Goal: Task Accomplishment & Management: Use online tool/utility

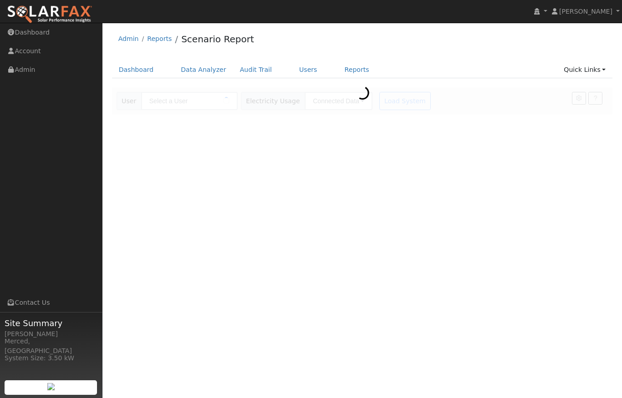
type input "[PERSON_NAME]"
click at [129, 71] on link "Dashboard" at bounding box center [136, 69] width 49 height 17
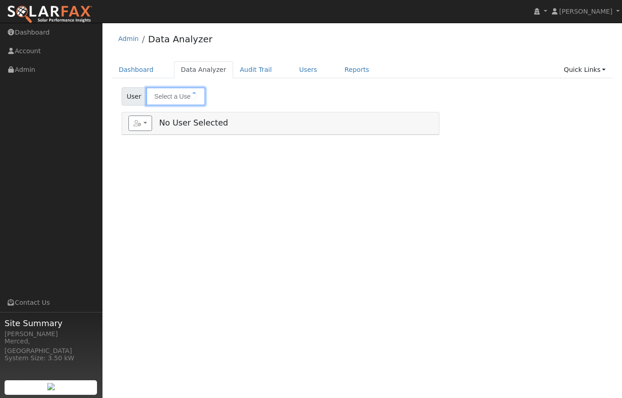
type input "[PERSON_NAME]"
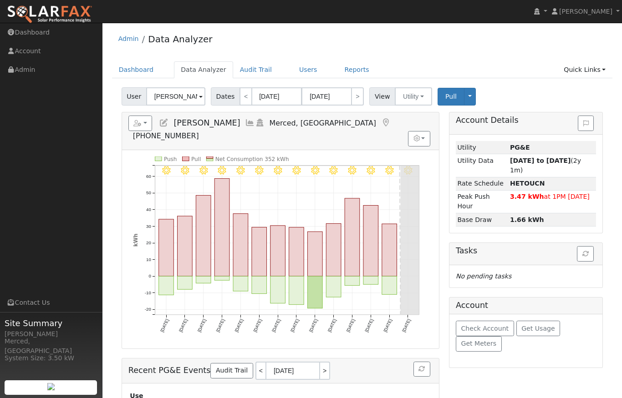
click at [200, 95] on span at bounding box center [201, 97] width 4 height 10
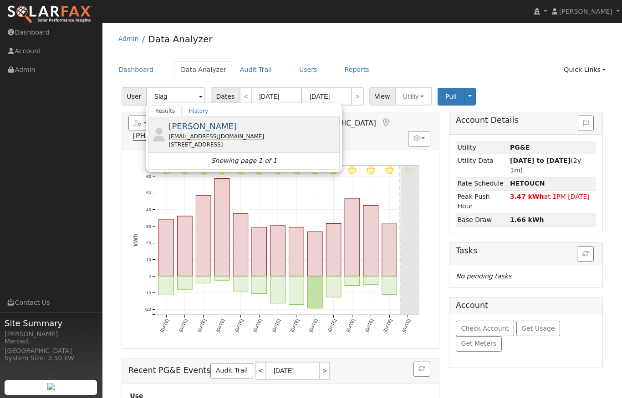
click at [194, 133] on div "cfslagger@aol.com" at bounding box center [252, 137] width 169 height 8
type input "[PERSON_NAME]"
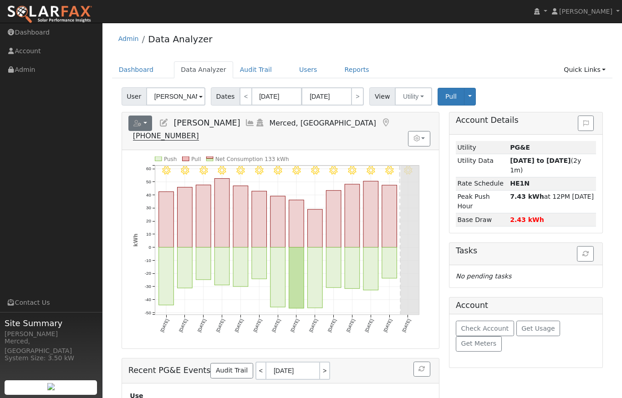
click at [140, 124] on icon "button" at bounding box center [137, 123] width 8 height 6
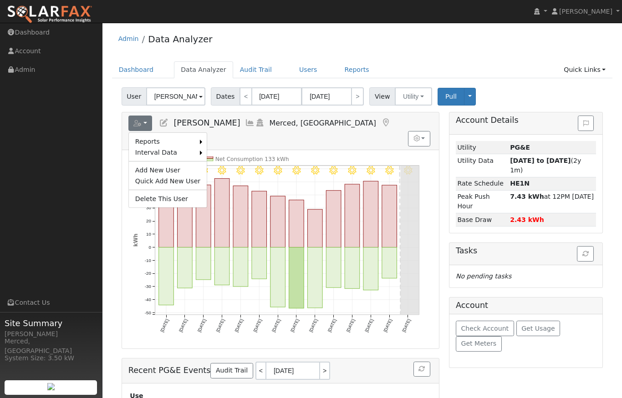
click at [0, 0] on link "Scenario" at bounding box center [0, 0] width 0 height 0
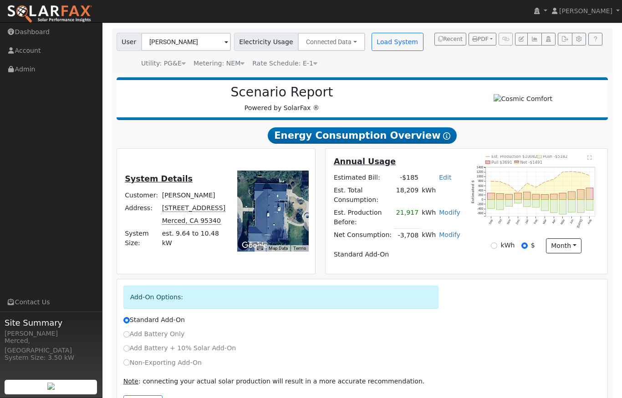
scroll to position [95, 0]
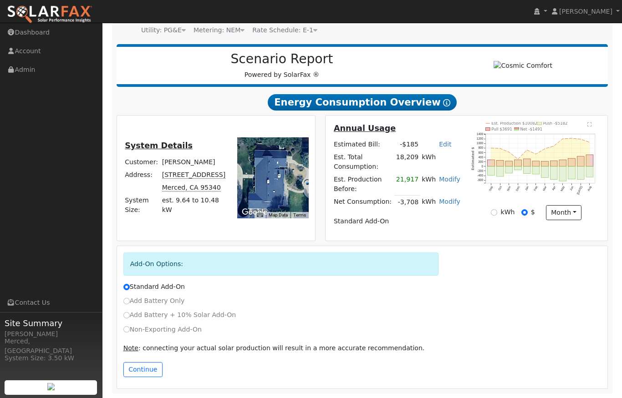
click at [126, 301] on input "Add Battery Only" at bounding box center [126, 301] width 6 height 6
radio input "true"
radio input "false"
click at [151, 367] on button "Continue" at bounding box center [142, 369] width 39 height 15
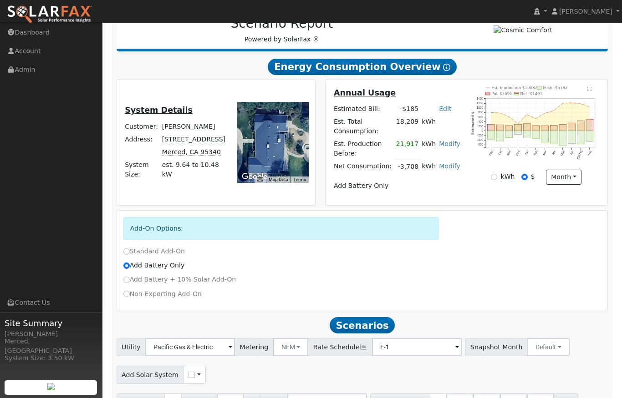
scroll to position [175, 0]
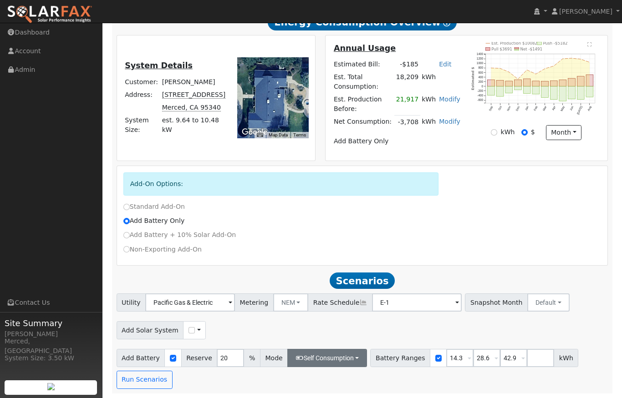
click at [296, 356] on icon "button" at bounding box center [300, 358] width 8 height 6
click at [300, 339] on input "Backup" at bounding box center [302, 339] width 6 height 6
checkbox input "true"
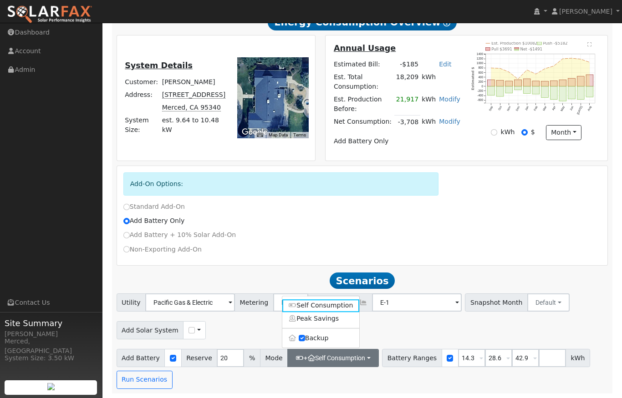
click at [250, 334] on div "Add Solar System Use CSV Data" at bounding box center [362, 328] width 495 height 21
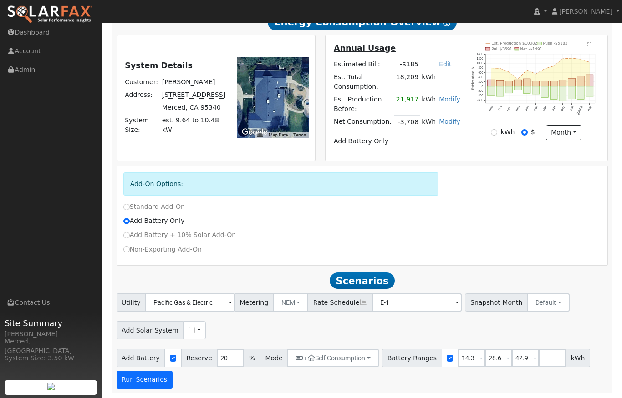
click at [136, 387] on button "Run Scenarios" at bounding box center [145, 380] width 56 height 18
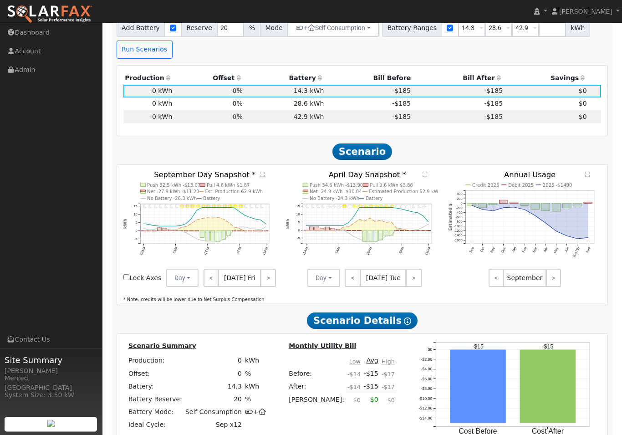
scroll to position [503, 0]
click at [284, 110] on td "28.6 kWh" at bounding box center [285, 103] width 82 height 13
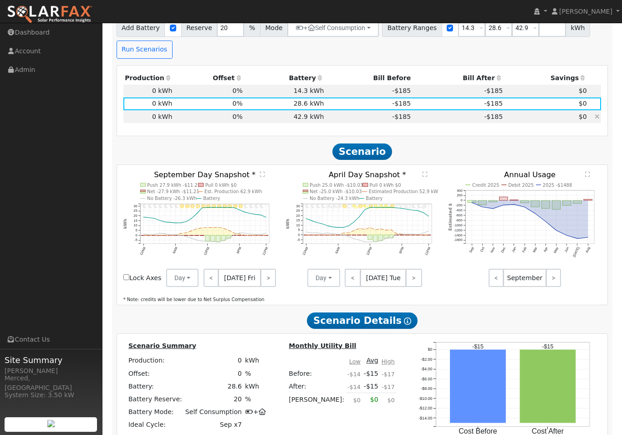
click at [278, 121] on td "42.9 kWh" at bounding box center [285, 116] width 82 height 13
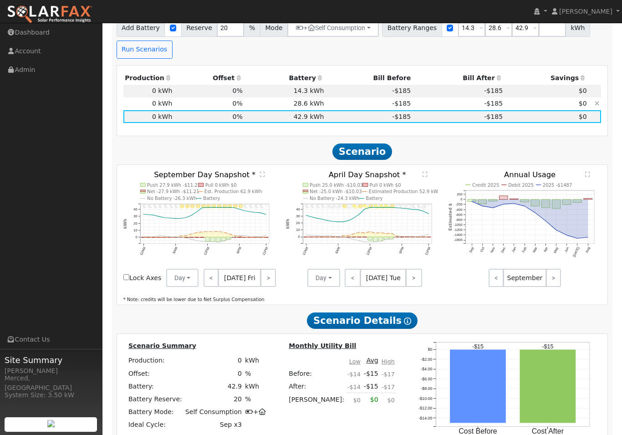
click at [313, 109] on td "28.6 kWh" at bounding box center [285, 103] width 82 height 13
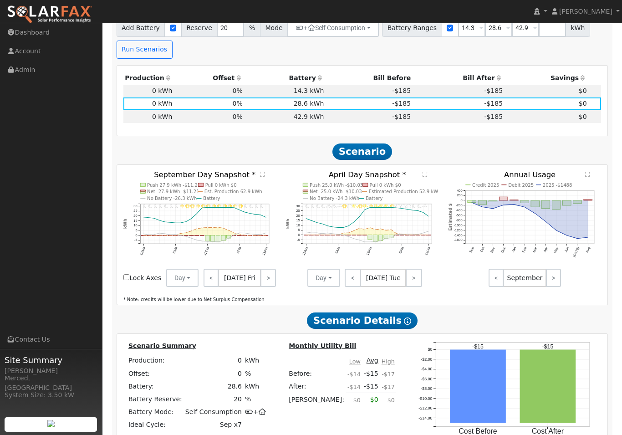
click at [425, 177] on text "" at bounding box center [425, 174] width 5 height 6
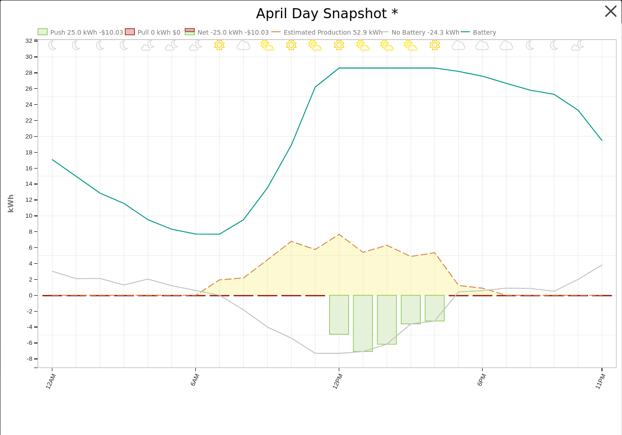
scroll to position [0, 0]
click at [610, 10] on button "button" at bounding box center [610, 11] width 17 height 17
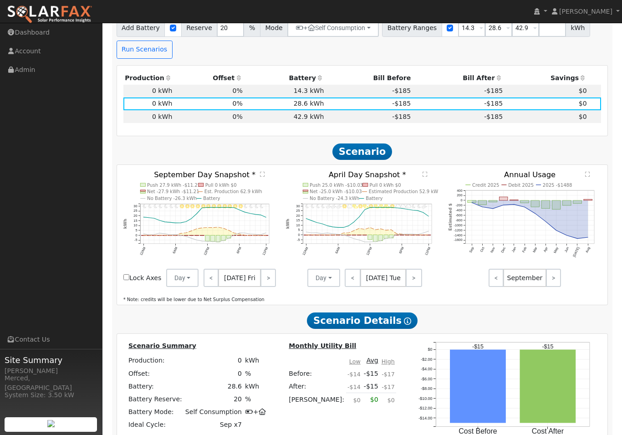
click at [218, 287] on span "[DATE] Fri" at bounding box center [239, 278] width 43 height 18
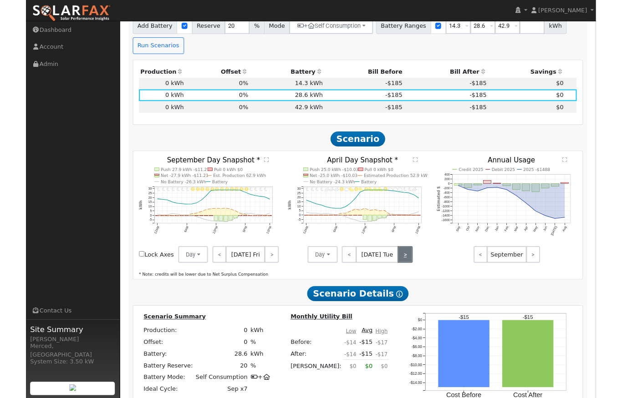
scroll to position [540, 0]
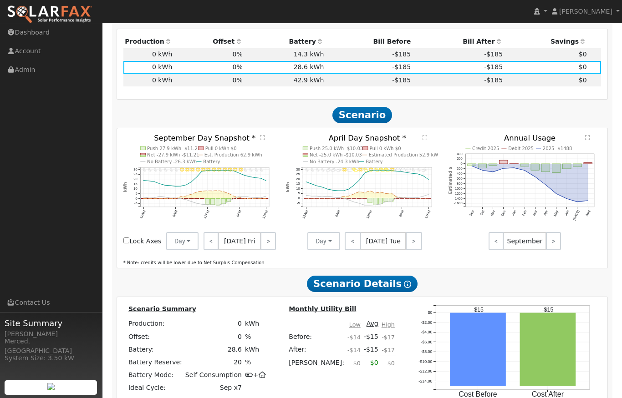
click at [218, 250] on span "[DATE] Fri" at bounding box center [239, 241] width 43 height 18
click at [199, 245] on button "Day" at bounding box center [182, 241] width 33 height 18
click at [230, 277] on link "Month Average" at bounding box center [198, 274] width 63 height 13
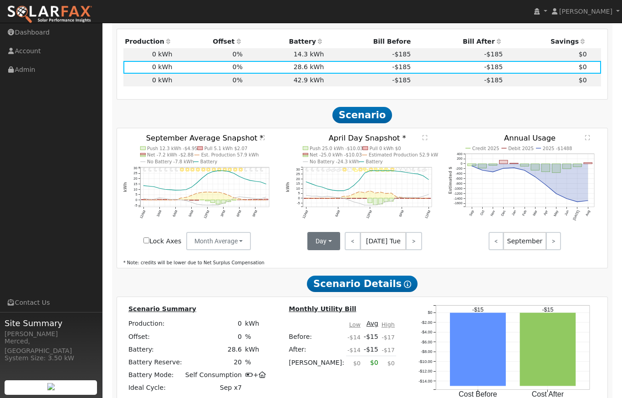
click at [331, 243] on button "Day" at bounding box center [323, 241] width 33 height 18
click at [334, 275] on link "Month Average" at bounding box center [339, 274] width 63 height 13
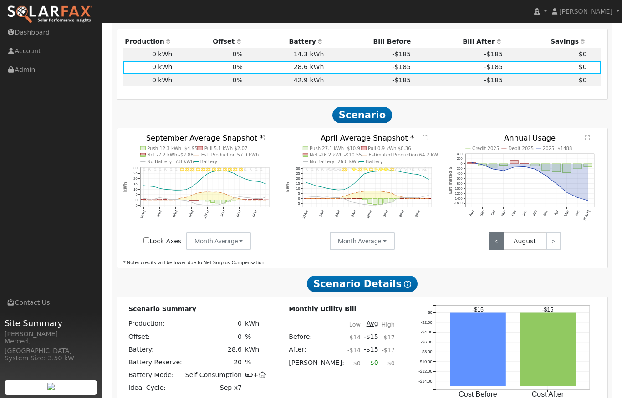
click at [498, 246] on link "<" at bounding box center [496, 241] width 15 height 18
click at [548, 245] on link ">" at bounding box center [553, 241] width 15 height 18
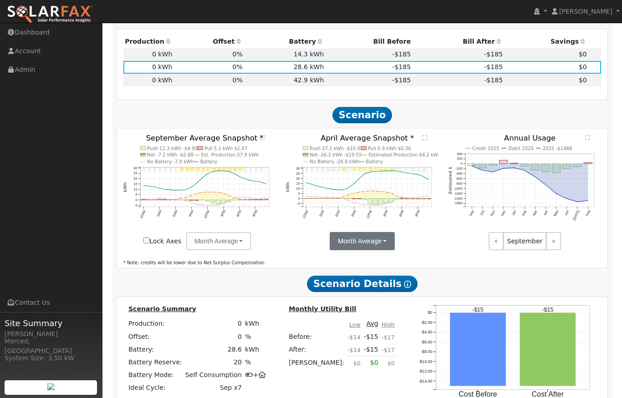
click at [362, 241] on button "Month Average" at bounding box center [362, 241] width 65 height 18
click at [346, 266] on link "Day" at bounding box center [362, 261] width 63 height 13
click at [336, 246] on button "Day" at bounding box center [323, 241] width 33 height 18
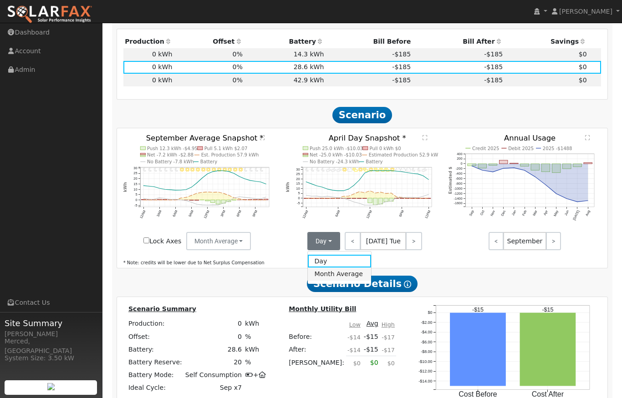
click at [342, 276] on link "Month Average" at bounding box center [339, 274] width 63 height 13
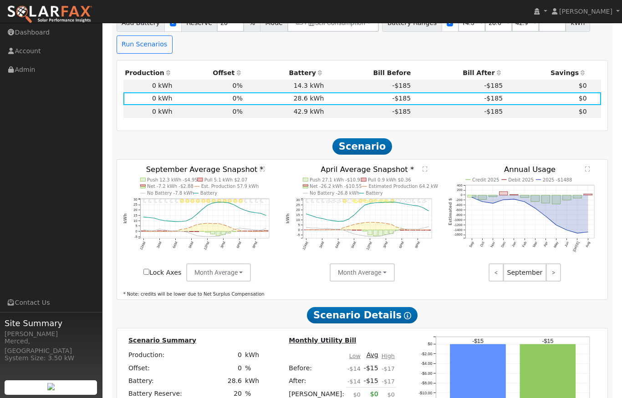
scroll to position [499, 0]
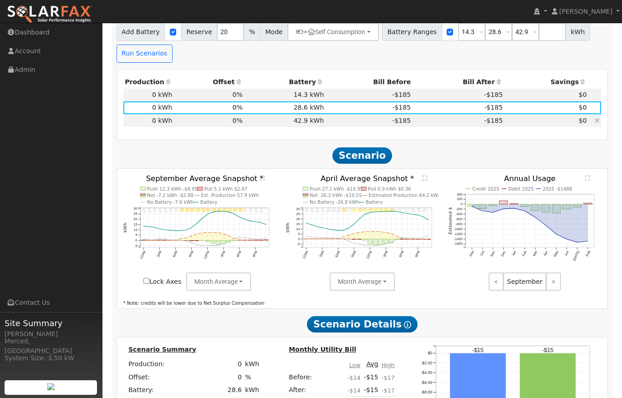
click at [264, 124] on td "42.9 kWh" at bounding box center [285, 120] width 82 height 13
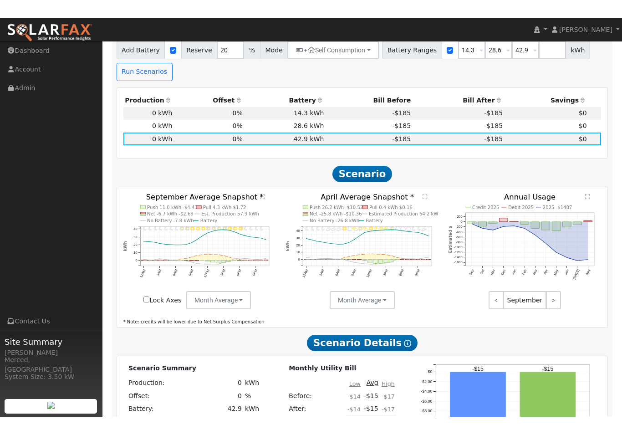
scroll to position [532, 0]
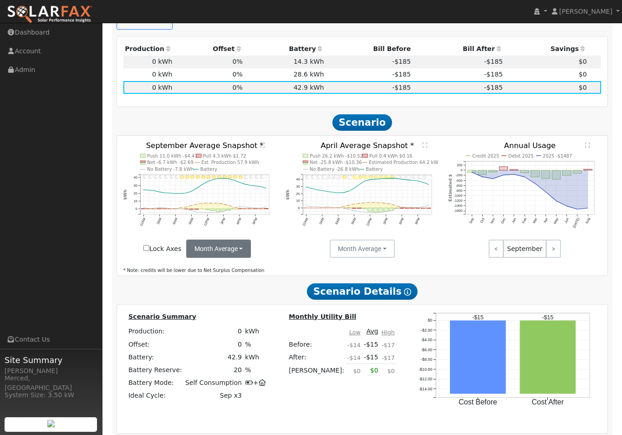
click at [213, 250] on button "Month Average" at bounding box center [218, 249] width 65 height 18
click at [271, 263] on div "Invalid date - undefined Invalid date - Clear Invalid date - Clear Invalid date…" at bounding box center [362, 206] width 491 height 140
click at [240, 258] on button "Month Average" at bounding box center [218, 249] width 65 height 18
click at [213, 275] on link "Day" at bounding box center [218, 268] width 63 height 13
click at [204, 258] on link "<" at bounding box center [211, 249] width 15 height 18
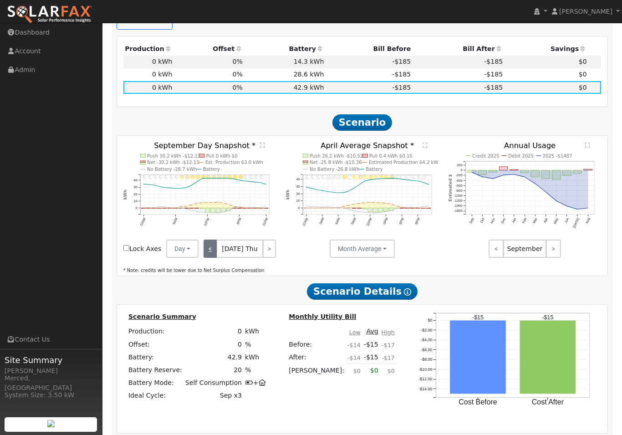
click at [204, 258] on link "<" at bounding box center [210, 249] width 13 height 18
click at [204, 258] on link "<" at bounding box center [210, 249] width 12 height 18
click at [204, 258] on link "<" at bounding box center [211, 249] width 14 height 18
click at [204, 258] on link "<" at bounding box center [210, 249] width 12 height 18
click at [204, 258] on link "<" at bounding box center [210, 249] width 13 height 18
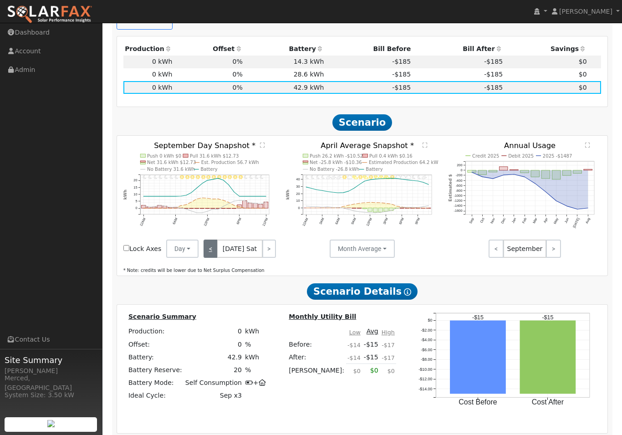
click at [204, 258] on link "<" at bounding box center [211, 249] width 14 height 18
click at [204, 258] on link "<" at bounding box center [211, 249] width 15 height 18
click at [204, 258] on link "<" at bounding box center [210, 249] width 13 height 18
click at [204, 258] on link "<" at bounding box center [210, 249] width 12 height 18
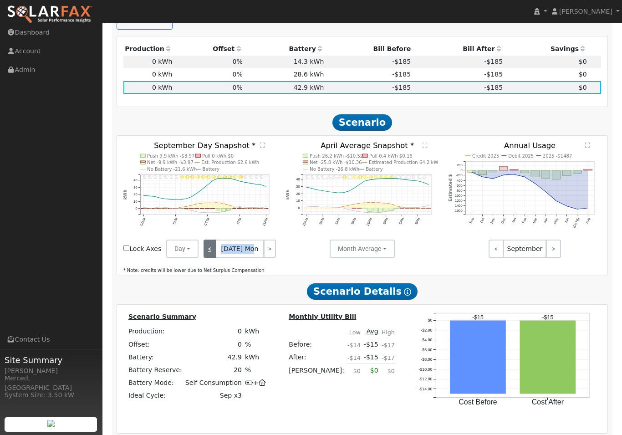
click at [204, 258] on link "<" at bounding box center [210, 249] width 12 height 18
click at [199, 258] on div "< [DATE] Sun >" at bounding box center [240, 249] width 82 height 18
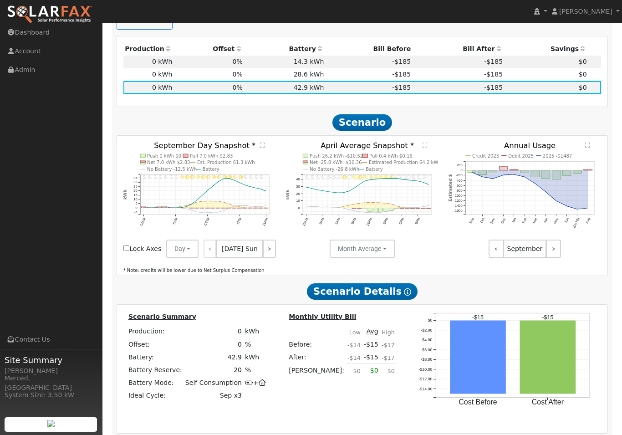
click at [199, 258] on div "< [DATE] Sun >" at bounding box center [240, 249] width 82 height 18
click at [157, 258] on div "Lock Axes Day Day Month Average < [DATE] Sun >" at bounding box center [199, 249] width 163 height 18
click at [199, 248] on button "Day" at bounding box center [182, 249] width 33 height 18
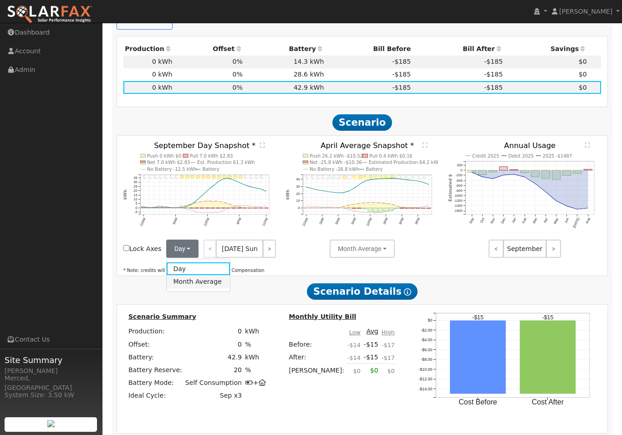
click at [230, 286] on link "Month Average" at bounding box center [198, 281] width 63 height 13
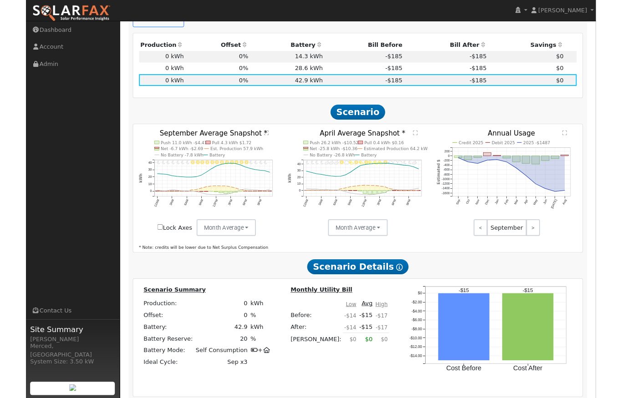
scroll to position [535, 0]
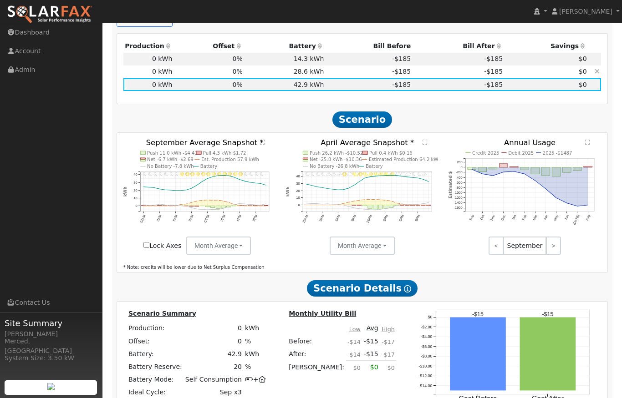
click at [270, 73] on td "28.6 kWh" at bounding box center [285, 72] width 82 height 13
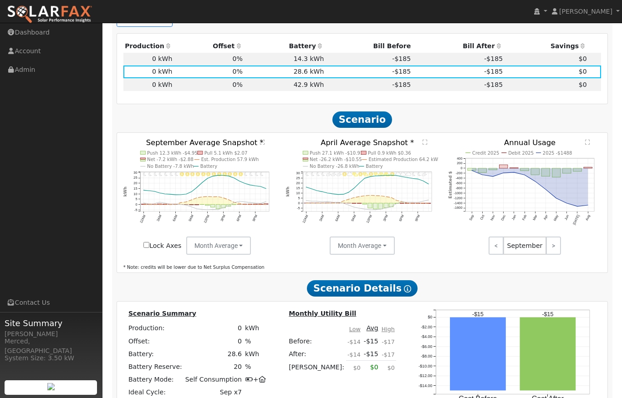
click at [263, 145] on text "" at bounding box center [262, 142] width 5 height 6
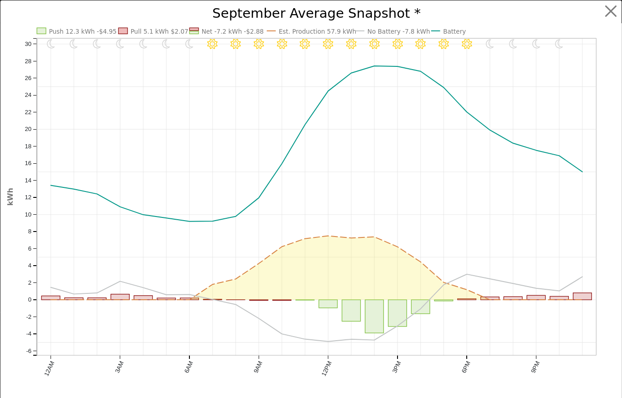
click at [566, 26] on icon "Invalid date - undefined Invalid date - Clear Invalid date - Clear Invalid date…" at bounding box center [308, 207] width 602 height 401
click at [572, 10] on icon "Invalid date - undefined Invalid date - Clear Invalid date - Clear Invalid date…" at bounding box center [308, 207] width 602 height 401
click at [613, 6] on button "button" at bounding box center [610, 11] width 17 height 17
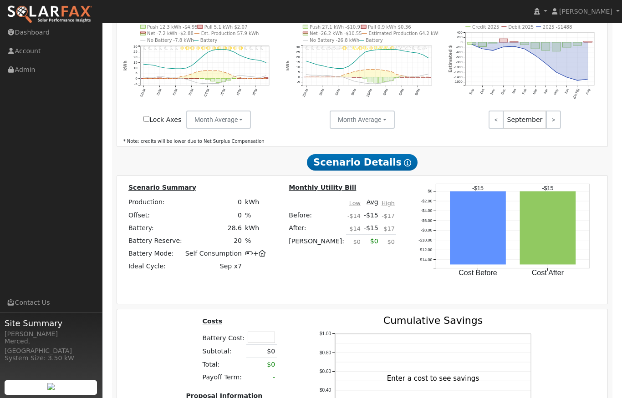
scroll to position [658, 0]
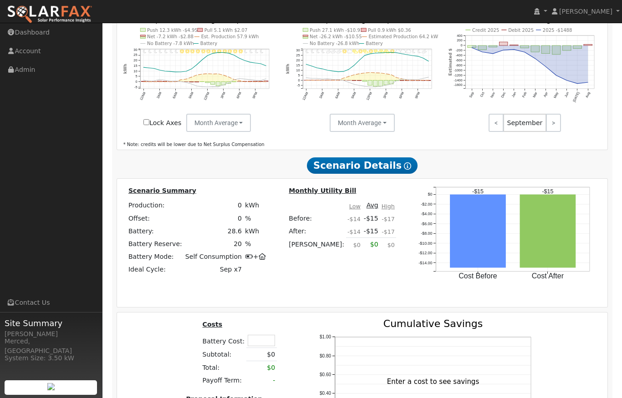
click at [404, 169] on icon at bounding box center [407, 166] width 7 height 7
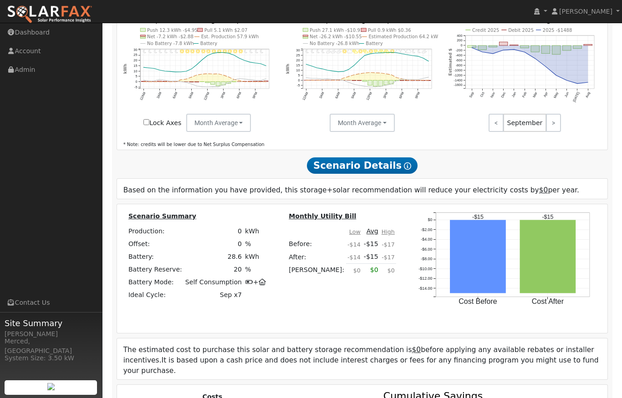
click at [404, 170] on icon at bounding box center [407, 166] width 7 height 7
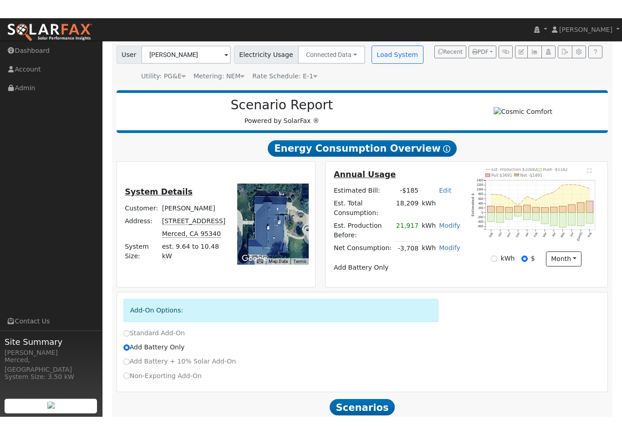
scroll to position [31, 0]
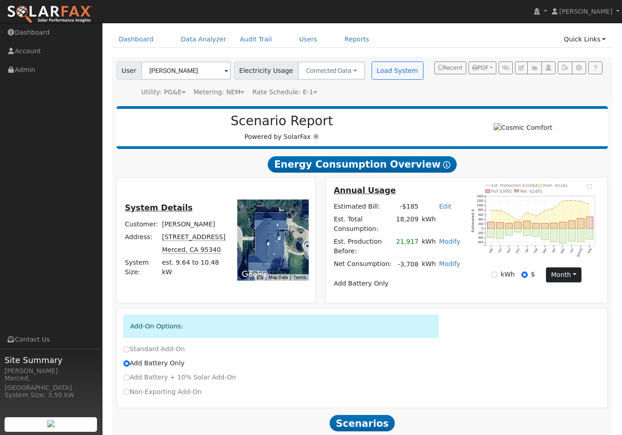
click at [566, 281] on button "month" at bounding box center [564, 274] width 36 height 15
click at [500, 303] on div "Annual Usage Estimated Bill: -$185 Edit Estimated Bill $ Annual Est. Total Cons…" at bounding box center [466, 240] width 283 height 126
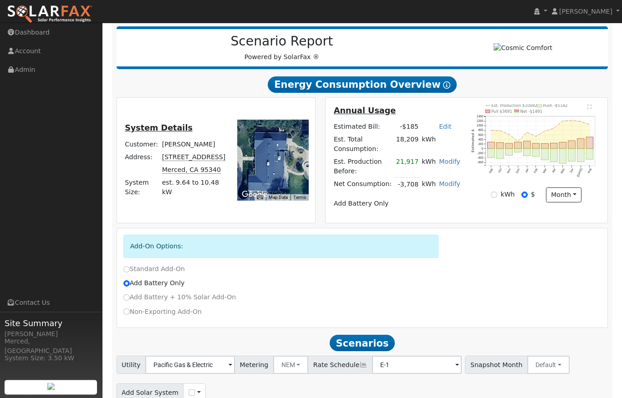
scroll to position [65, 0]
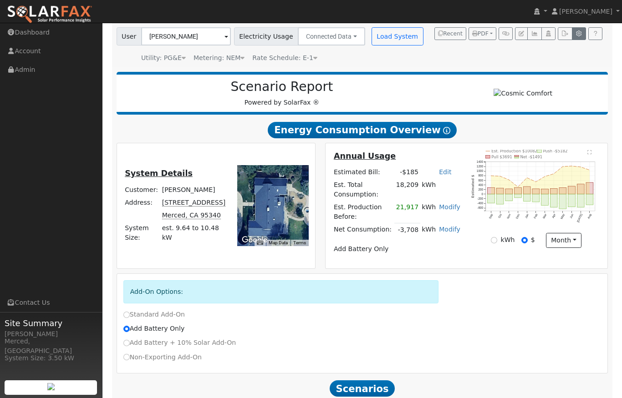
click at [580, 34] on icon "button" at bounding box center [579, 33] width 7 height 5
type input "75"
type input "100"
type input "125"
type input "14.3"
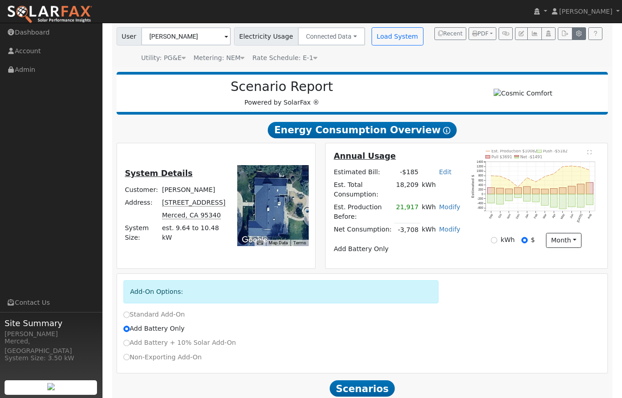
type input "28.6"
type input "42.9"
type input "20"
type input "2.55"
type input "4500"
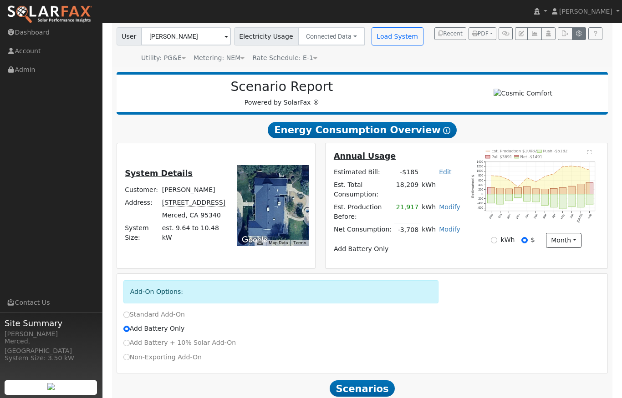
type input "14.3"
type input "410"
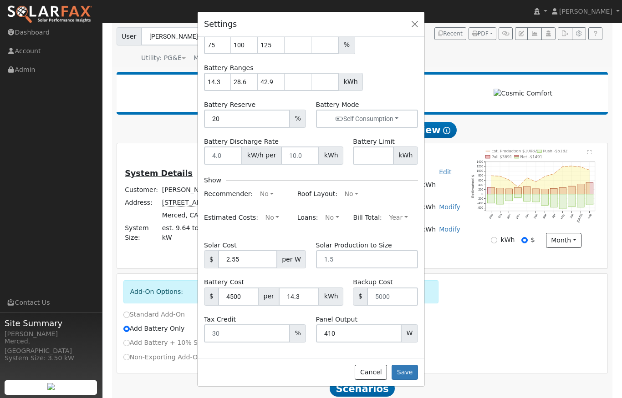
scroll to position [43, 0]
click at [368, 380] on button "Cancel" at bounding box center [371, 372] width 32 height 15
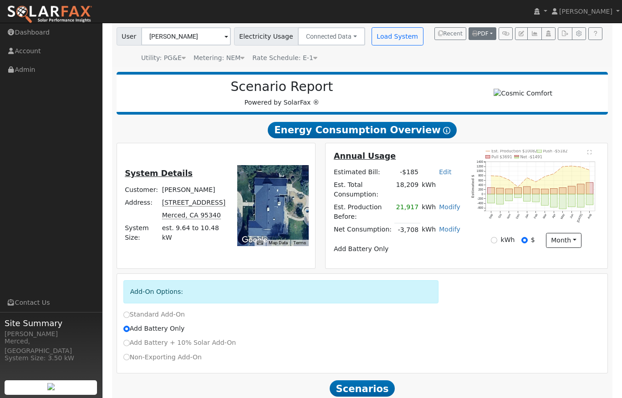
click at [491, 31] on button "PDF" at bounding box center [483, 33] width 28 height 13
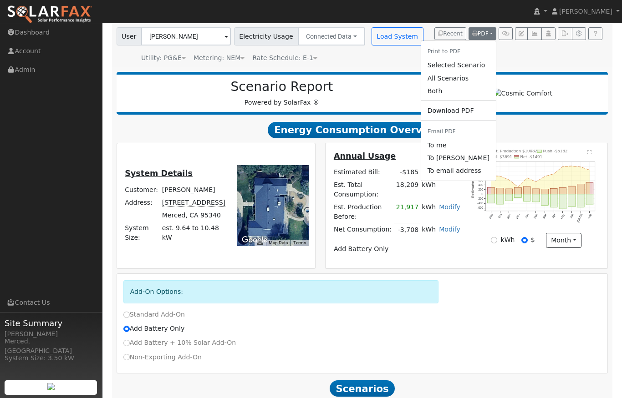
click at [532, 43] on div "User [PERSON_NAME] Account Default Account Default Account [STREET_ADDRESS] Pri…" at bounding box center [361, 43] width 492 height 39
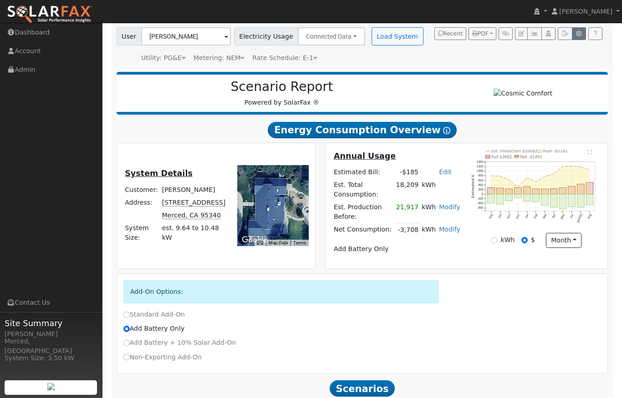
click at [579, 35] on icon "button" at bounding box center [579, 33] width 7 height 5
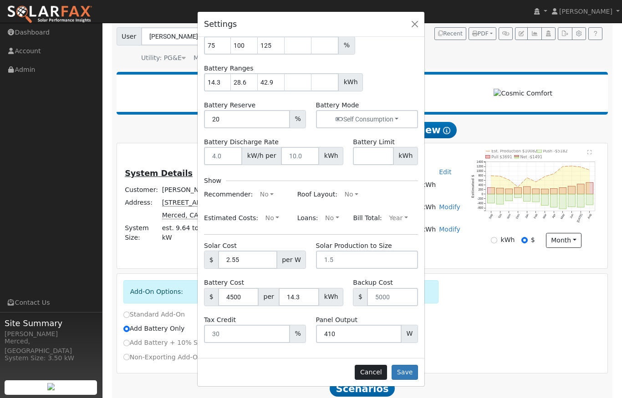
click at [365, 371] on button "Cancel" at bounding box center [371, 372] width 32 height 15
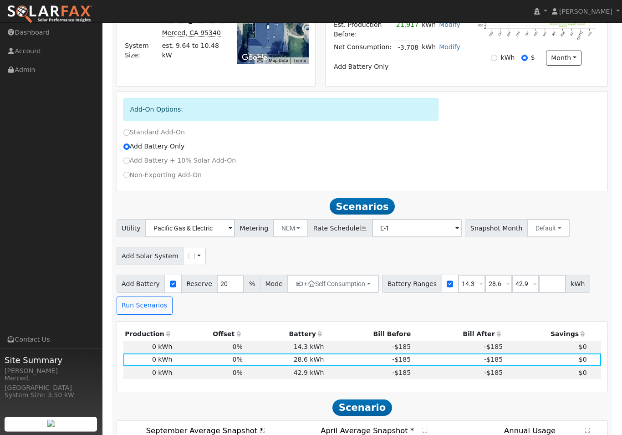
scroll to position [249, 0]
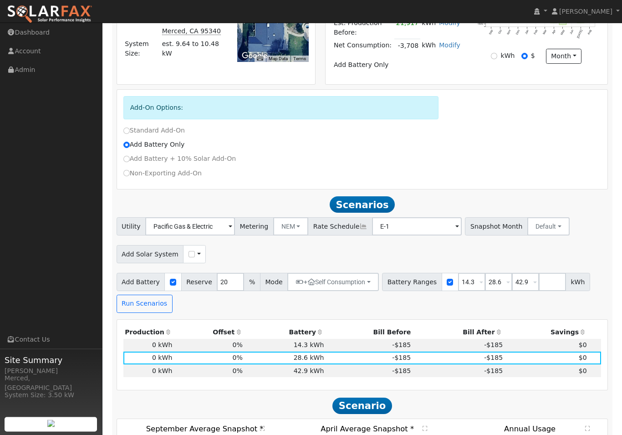
click at [374, 210] on span "Scenarios" at bounding box center [362, 205] width 65 height 16
click at [528, 225] on button "Default" at bounding box center [548, 227] width 42 height 18
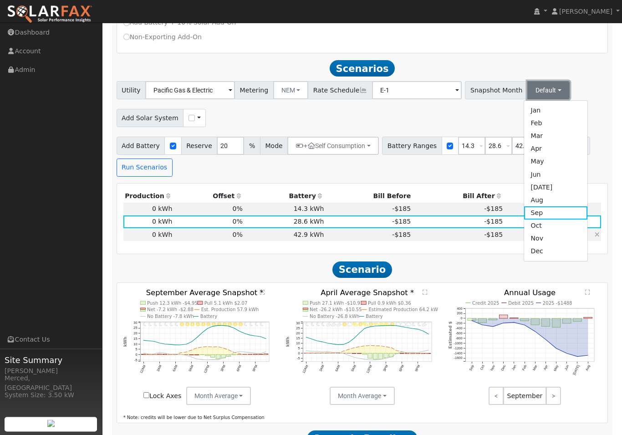
scroll to position [385, 0]
click at [524, 178] on link "Jun" at bounding box center [555, 174] width 63 height 13
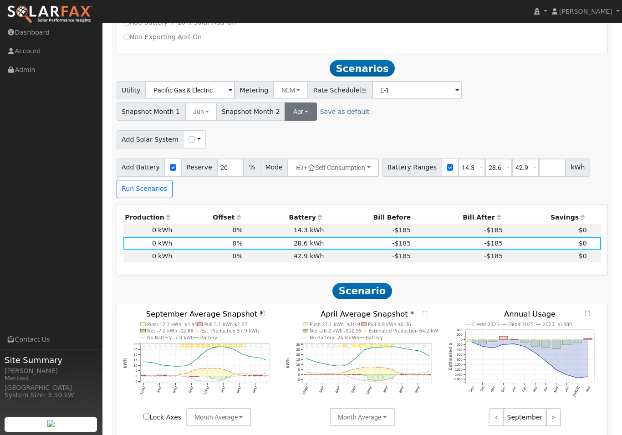
click at [295, 114] on button "Apr" at bounding box center [301, 111] width 32 height 18
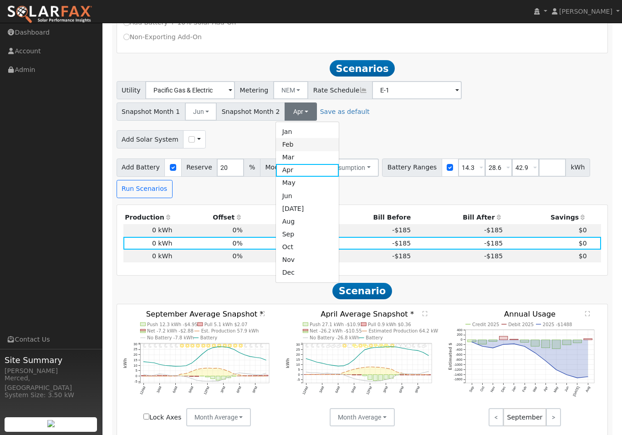
click at [297, 151] on link "Feb" at bounding box center [307, 144] width 63 height 13
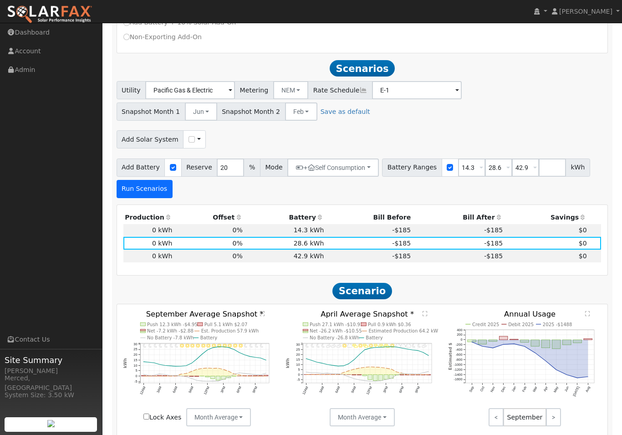
click at [148, 192] on button "Run Scenarios" at bounding box center [145, 189] width 56 height 18
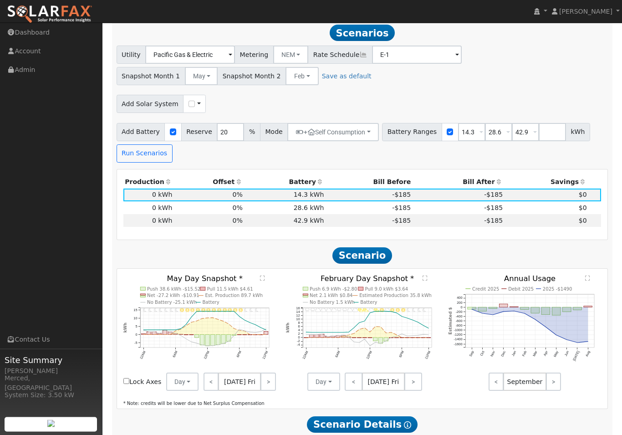
scroll to position [421, 0]
click at [278, 211] on td "28.6 kWh" at bounding box center [285, 207] width 82 height 13
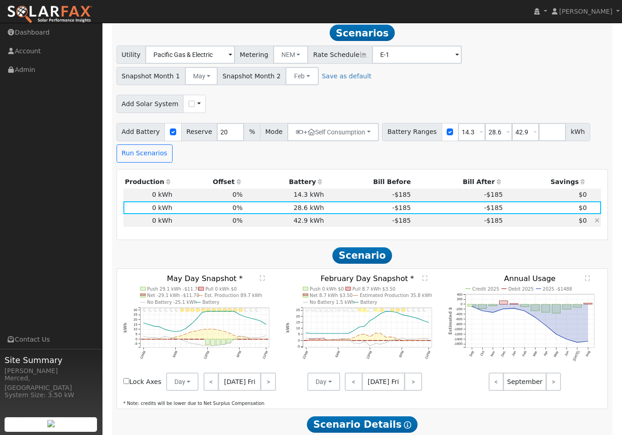
click at [286, 224] on td "42.9 kWh" at bounding box center [285, 220] width 82 height 13
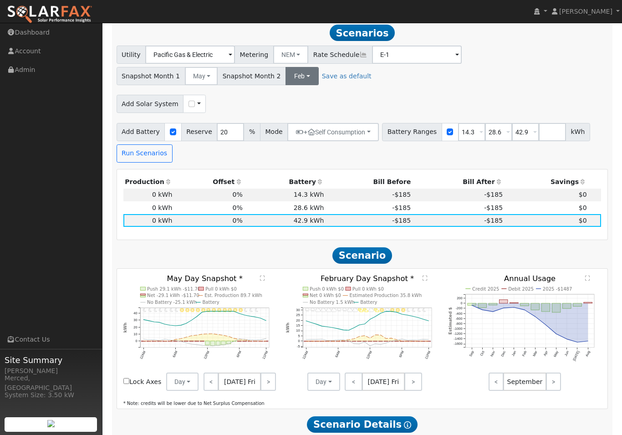
click at [296, 79] on button "Feb" at bounding box center [302, 76] width 33 height 18
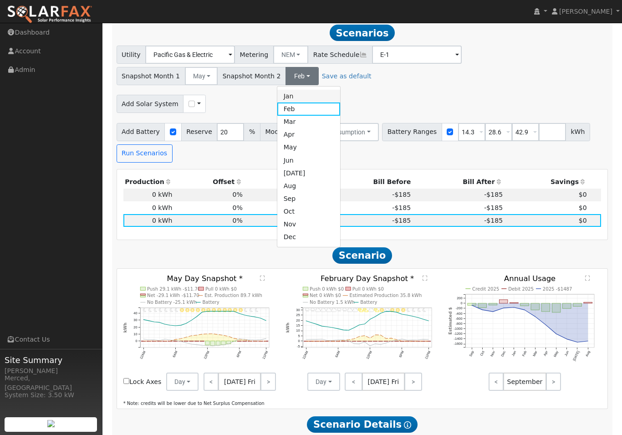
click at [291, 100] on link "Jan" at bounding box center [308, 96] width 63 height 13
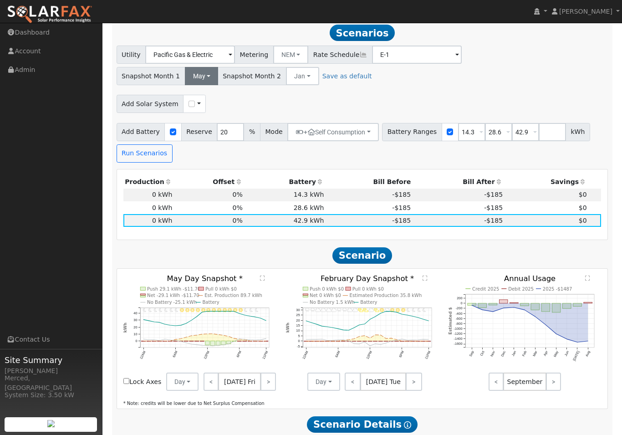
click at [200, 77] on button "May" at bounding box center [201, 76] width 33 height 18
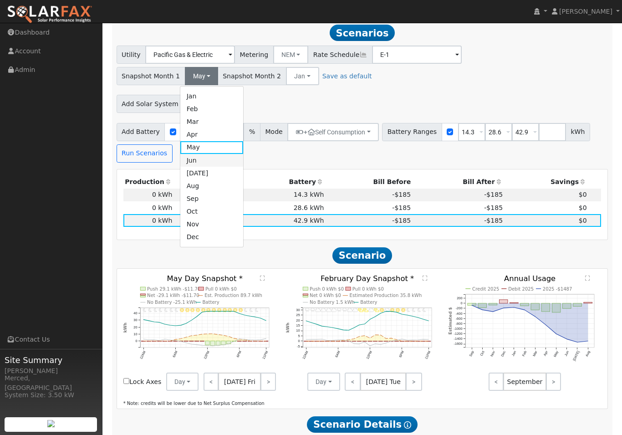
click at [203, 164] on link "Jun" at bounding box center [211, 160] width 63 height 13
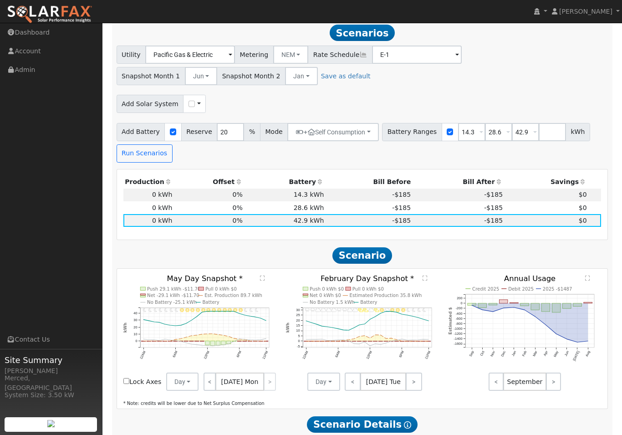
click at [258, 103] on div "Add Solar System Use CSV Data" at bounding box center [362, 102] width 495 height 21
click at [151, 159] on button "Run Scenarios" at bounding box center [145, 153] width 56 height 18
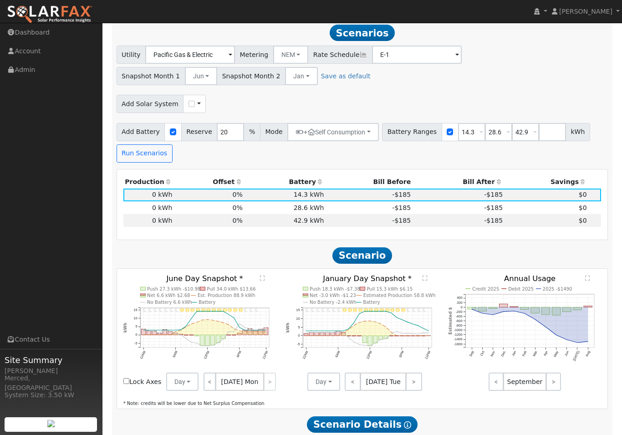
click at [264, 281] on text "" at bounding box center [262, 278] width 5 height 6
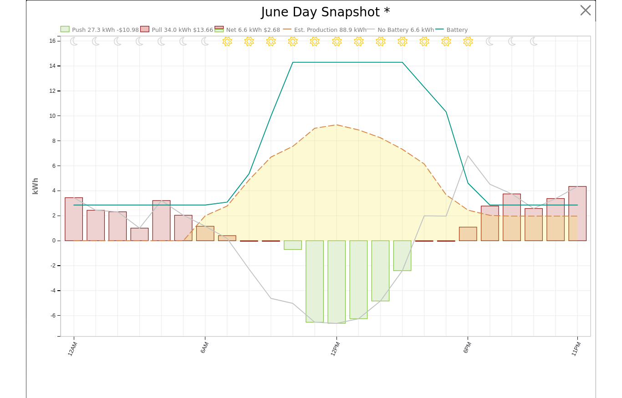
scroll to position [457, 0]
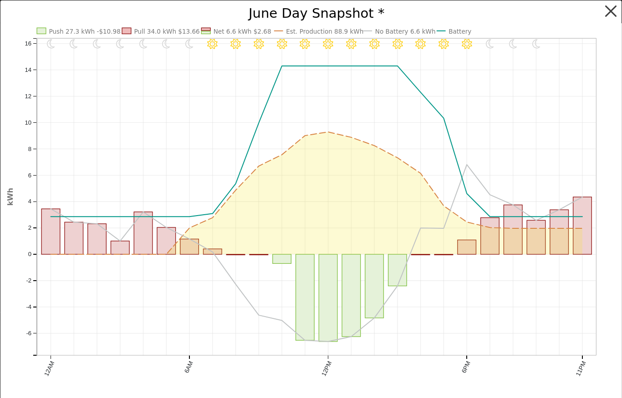
click at [612, 7] on button "button" at bounding box center [610, 11] width 17 height 17
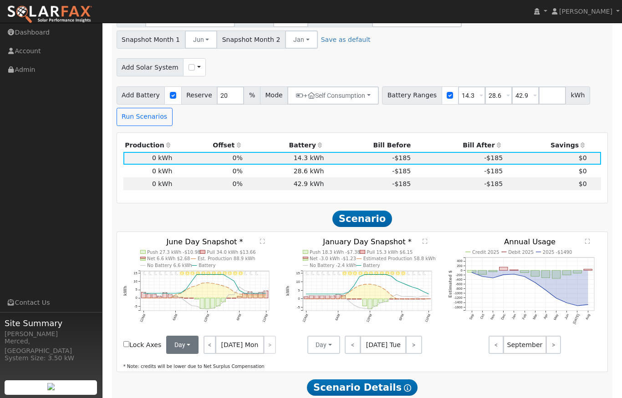
click at [199, 343] on button "Day" at bounding box center [182, 345] width 33 height 18
click at [230, 382] on link "Month Average" at bounding box center [198, 378] width 63 height 13
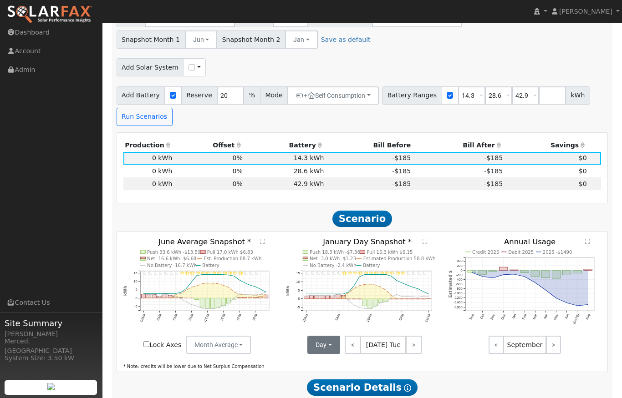
click at [331, 347] on button "Day" at bounding box center [323, 345] width 33 height 18
click at [325, 379] on link "Month Average" at bounding box center [339, 378] width 63 height 13
click at [265, 175] on td "28.6 kWh" at bounding box center [285, 171] width 82 height 13
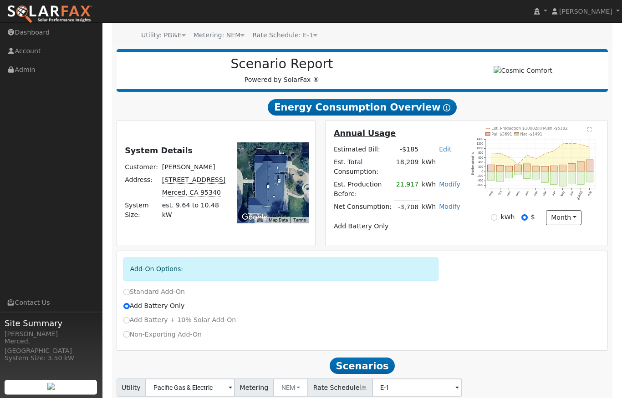
scroll to position [0, 0]
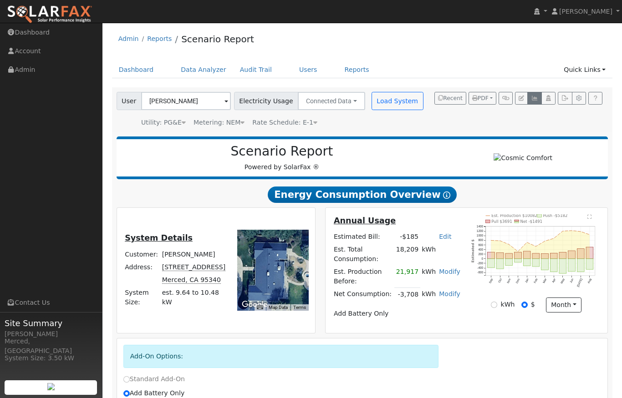
click at [535, 99] on icon "button" at bounding box center [534, 98] width 7 height 5
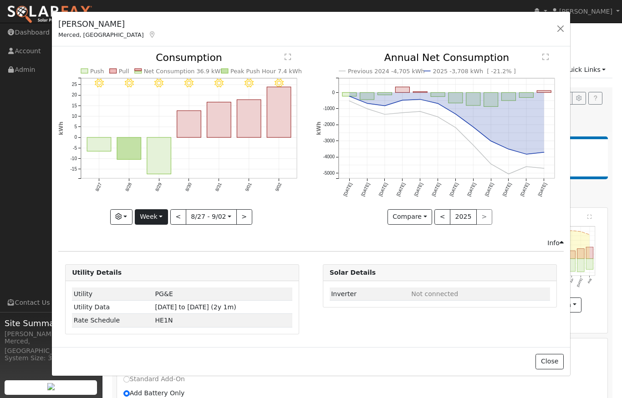
click at [162, 214] on button "Week" at bounding box center [151, 216] width 33 height 15
click at [161, 276] on link "Year" at bounding box center [166, 274] width 63 height 13
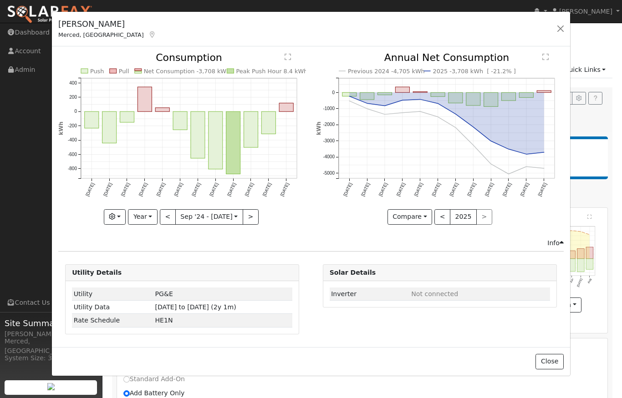
click at [167, 218] on button "<" at bounding box center [168, 216] width 16 height 15
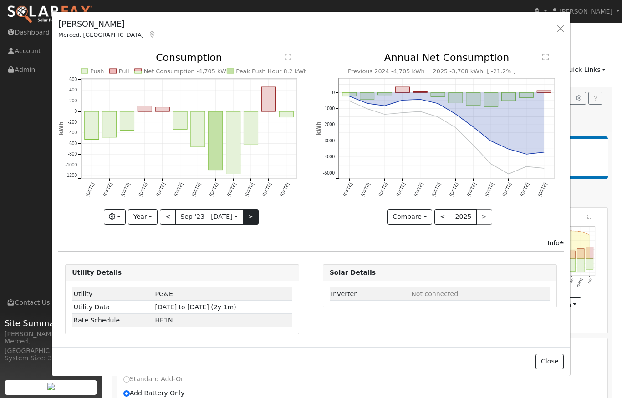
click at [252, 215] on button ">" at bounding box center [251, 216] width 16 height 15
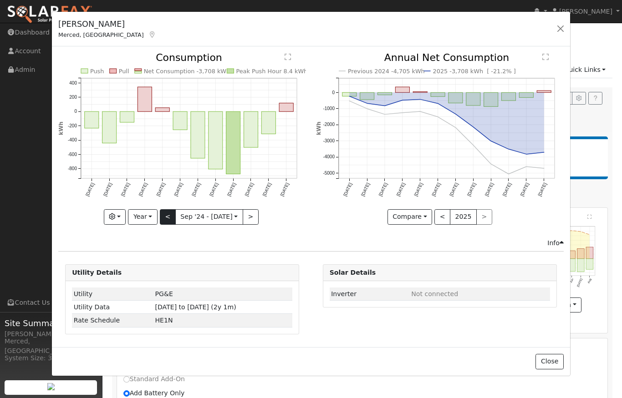
click at [168, 221] on button "<" at bounding box center [168, 216] width 16 height 15
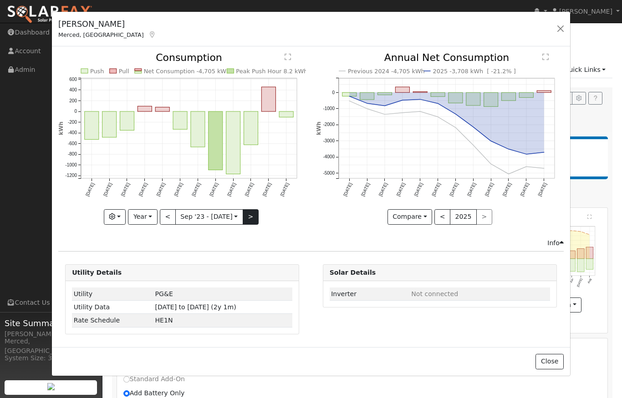
click at [249, 220] on button ">" at bounding box center [251, 216] width 16 height 15
type input "[DATE]"
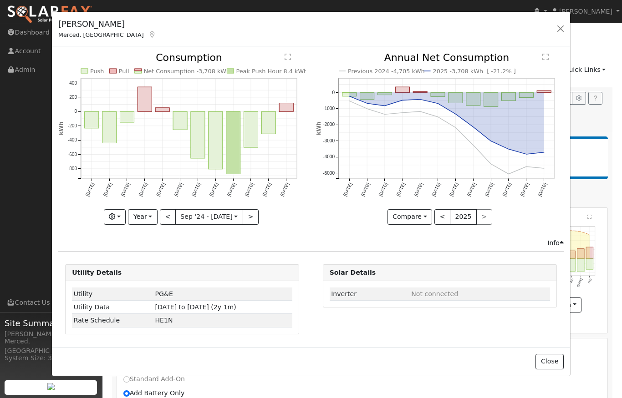
click at [592, 46] on div "[PERSON_NAME] Merced, [GEOGRAPHIC_DATA] Default Account Default Account [STREET…" at bounding box center [311, 199] width 622 height 398
click at [550, 359] on button "Close" at bounding box center [549, 361] width 28 height 15
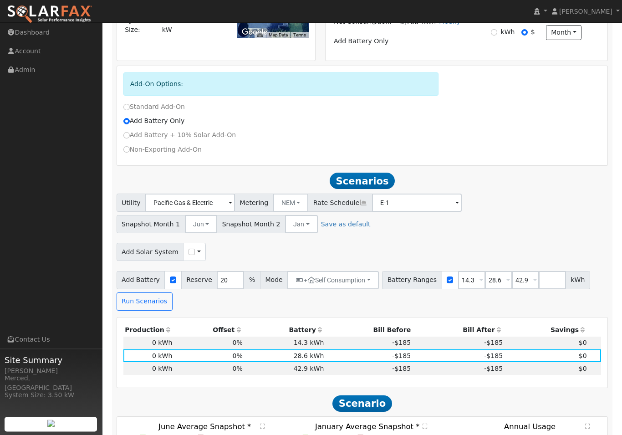
scroll to position [273, 0]
click at [201, 225] on button "Jun" at bounding box center [201, 224] width 33 height 18
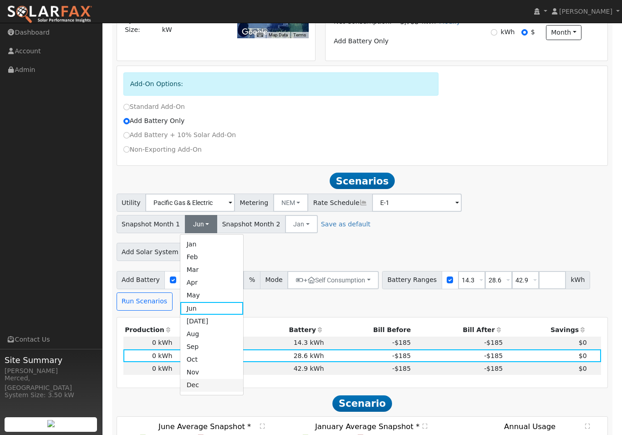
click at [195, 388] on link "Dec" at bounding box center [211, 385] width 63 height 13
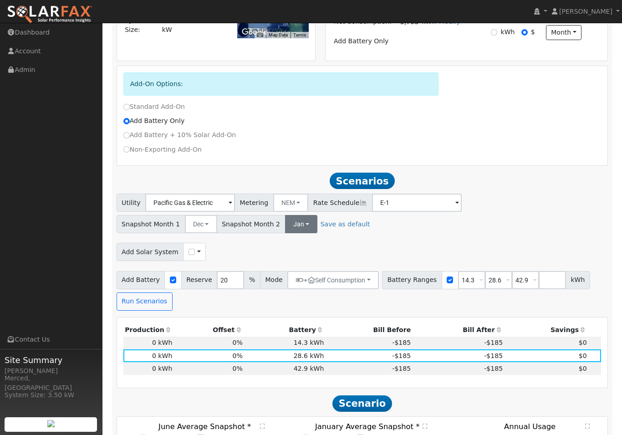
click at [298, 228] on button "Jan" at bounding box center [301, 224] width 32 height 18
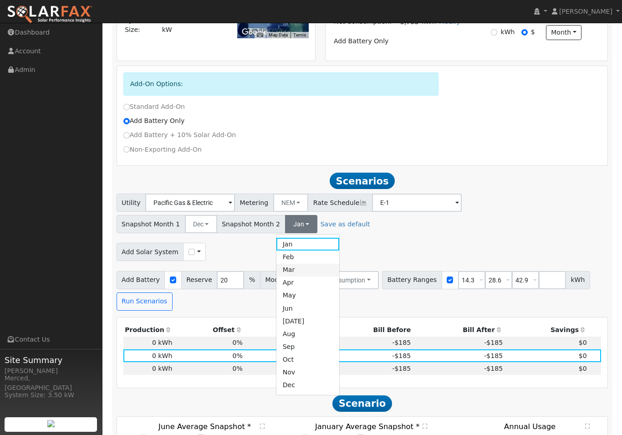
click at [294, 273] on link "Mar" at bounding box center [307, 270] width 63 height 13
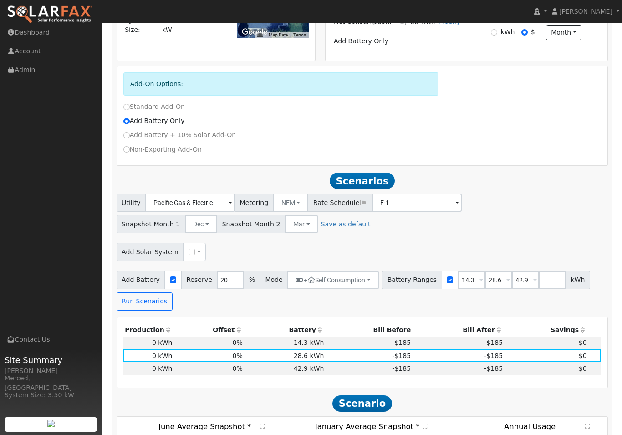
click at [326, 255] on div "Add Solar System Use CSV Data" at bounding box center [362, 250] width 495 height 21
click at [148, 301] on button "Run Scenarios" at bounding box center [145, 301] width 56 height 18
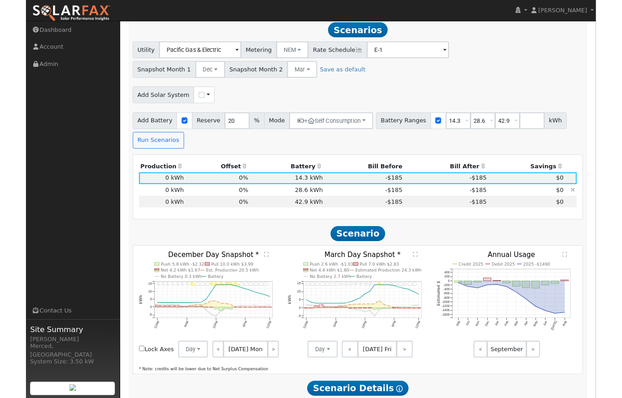
scroll to position [457, 0]
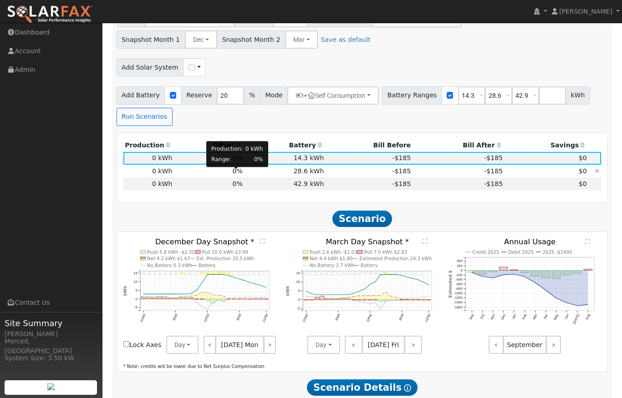
click at [233, 173] on span "0%" at bounding box center [238, 171] width 10 height 7
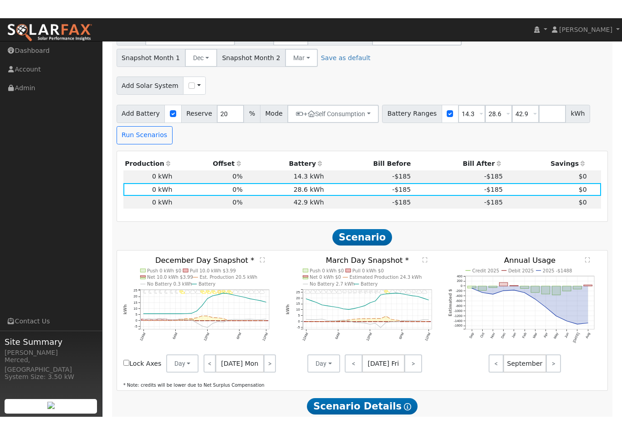
scroll to position [548, 0]
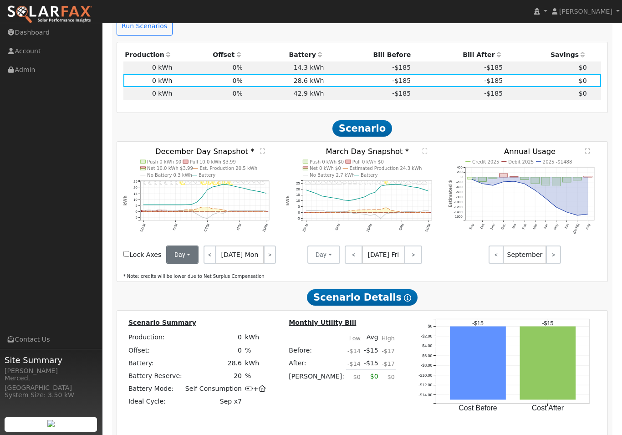
click at [199, 260] on button "Day" at bounding box center [182, 254] width 33 height 18
click at [230, 290] on link "Month Average" at bounding box center [198, 287] width 63 height 13
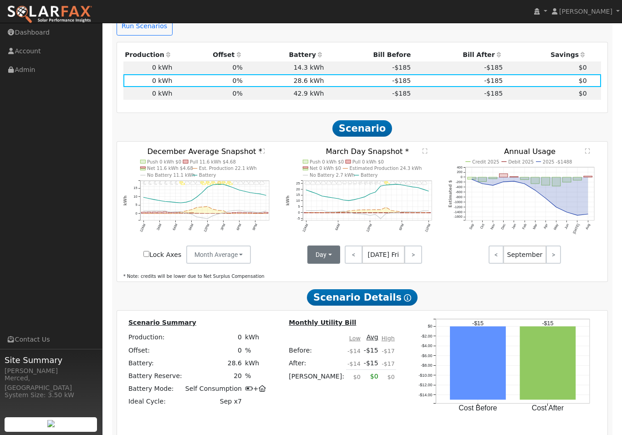
click at [333, 253] on button "Day" at bounding box center [323, 254] width 33 height 18
click at [339, 289] on link "Month Average" at bounding box center [339, 287] width 63 height 13
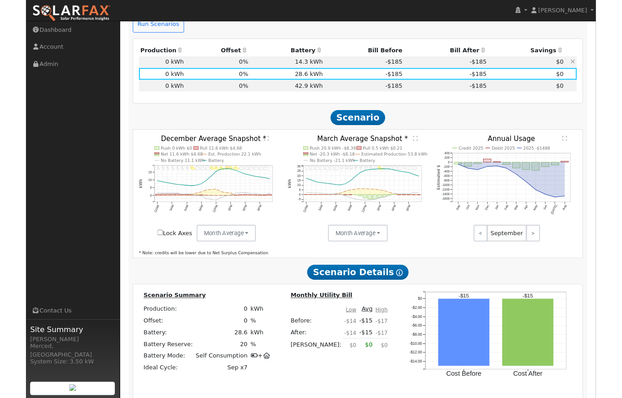
scroll to position [559, 0]
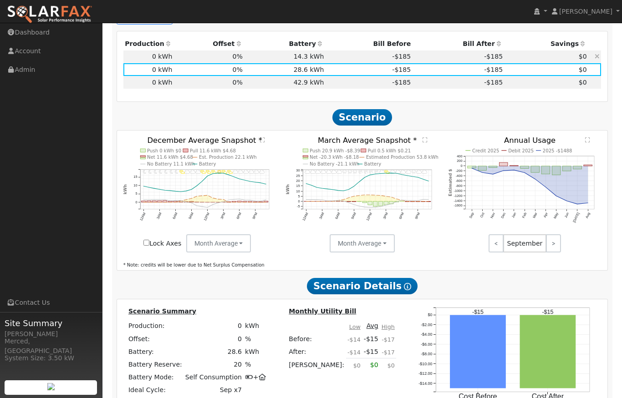
click at [318, 59] on td "14.3 kWh" at bounding box center [285, 57] width 82 height 13
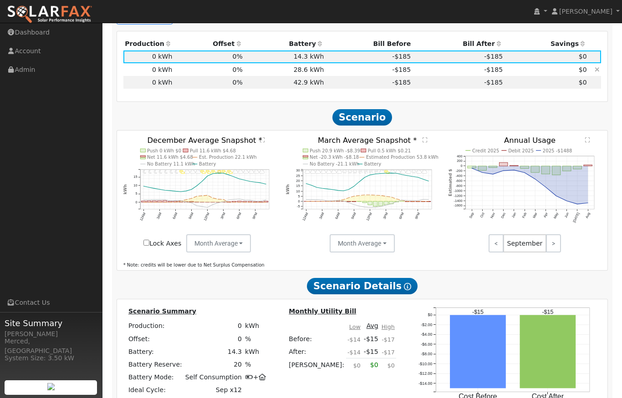
click at [316, 72] on td "28.6 kWh" at bounding box center [285, 69] width 82 height 13
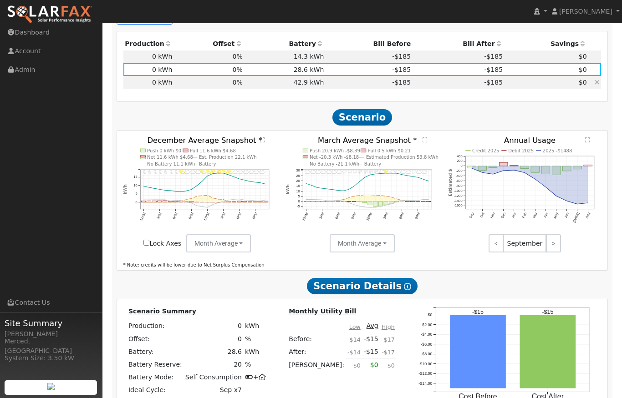
click at [315, 86] on td "42.9 kWh" at bounding box center [285, 82] width 82 height 13
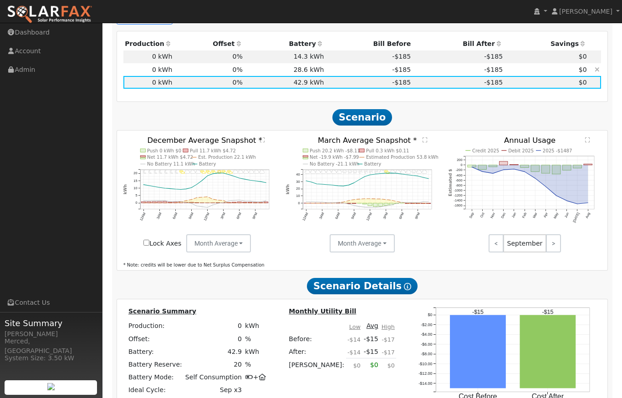
click at [313, 74] on td "28.6 kWh" at bounding box center [285, 69] width 82 height 13
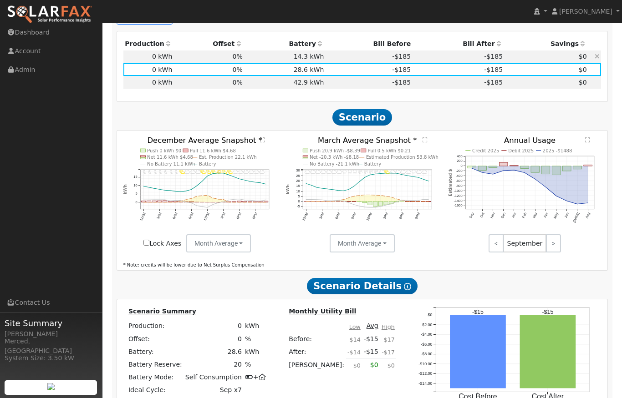
click at [314, 61] on td "14.3 kWh" at bounding box center [285, 57] width 82 height 13
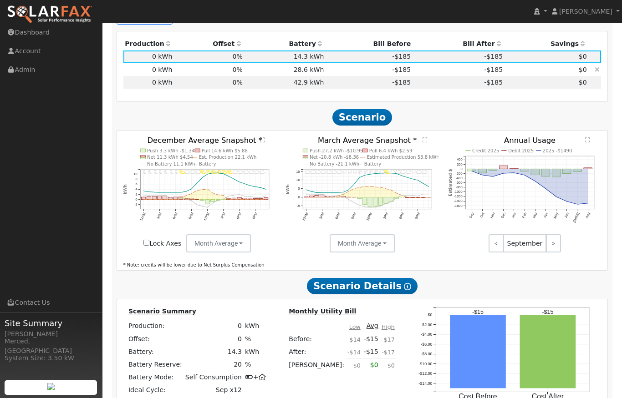
click at [313, 73] on td "28.6 kWh" at bounding box center [285, 69] width 82 height 13
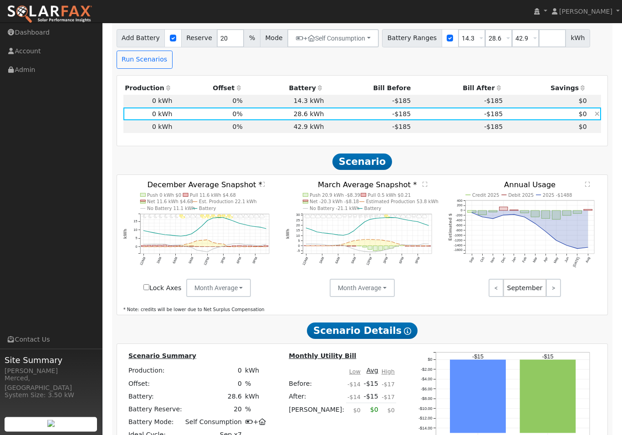
scroll to position [515, 0]
click at [263, 186] on text "" at bounding box center [262, 184] width 5 height 6
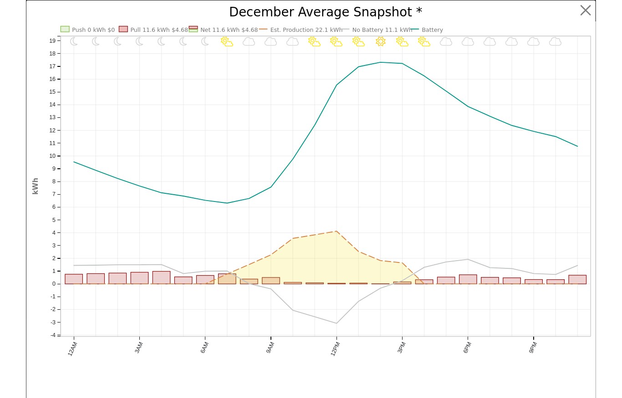
scroll to position [0, 0]
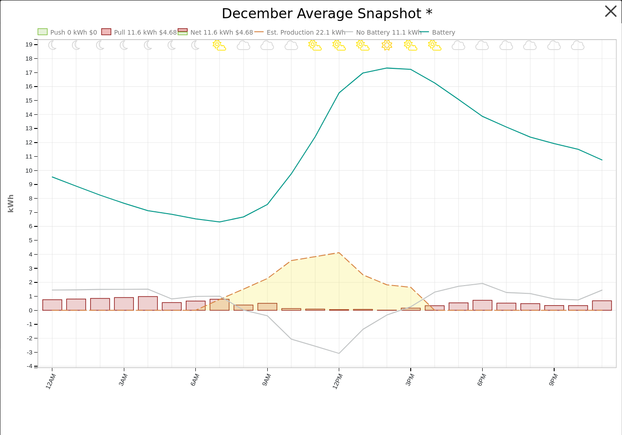
click at [613, 9] on button "button" at bounding box center [610, 11] width 17 height 17
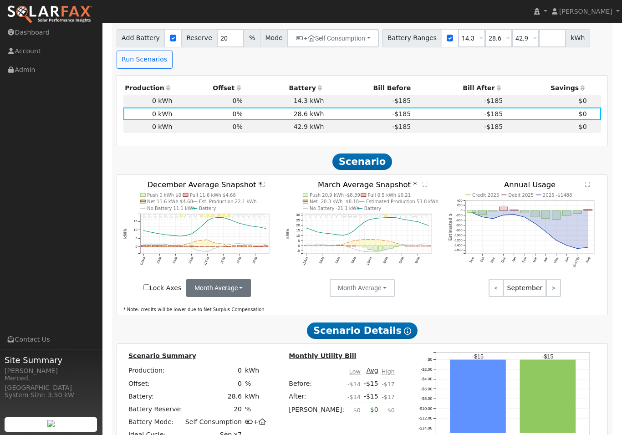
click at [210, 290] on button "Month Average" at bounding box center [218, 288] width 65 height 18
click at [205, 310] on link "Day" at bounding box center [218, 307] width 63 height 13
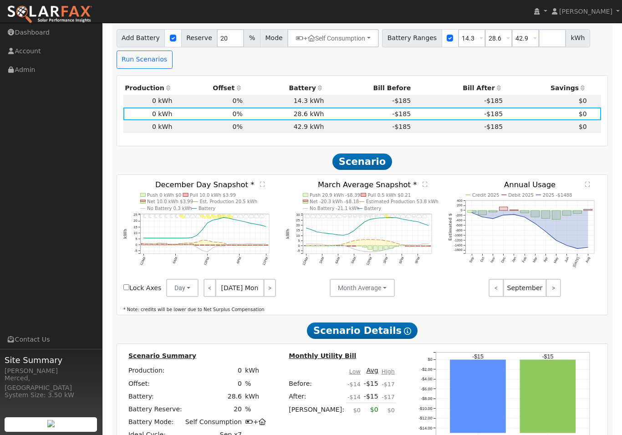
click at [260, 187] on text "" at bounding box center [262, 184] width 5 height 6
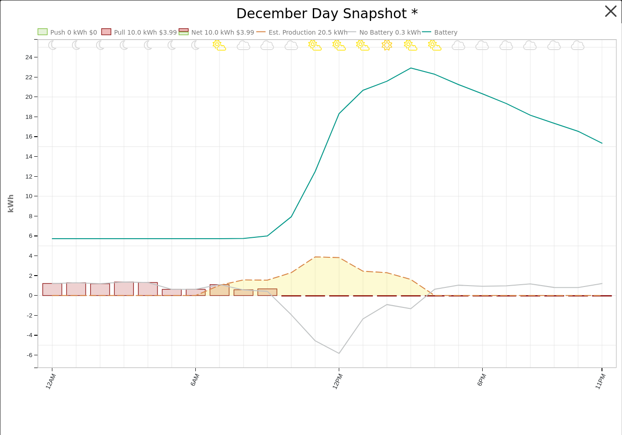
click at [610, 9] on button "button" at bounding box center [610, 11] width 17 height 17
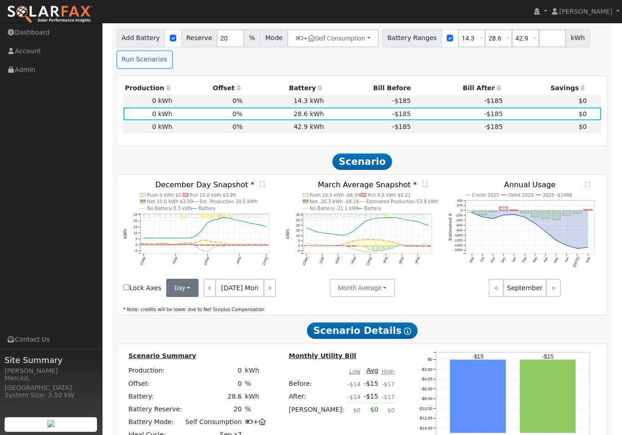
click at [199, 292] on button "Day" at bounding box center [182, 288] width 33 height 18
click at [230, 322] on link "Month Average" at bounding box center [198, 321] width 63 height 13
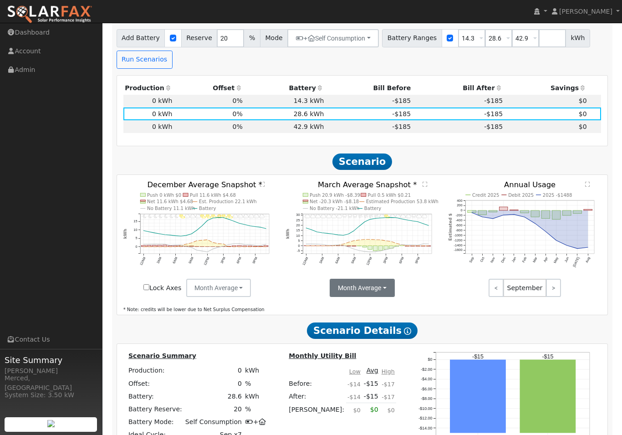
click at [357, 291] on button "Month Average" at bounding box center [362, 288] width 65 height 18
click at [355, 309] on link "Day" at bounding box center [362, 307] width 63 height 13
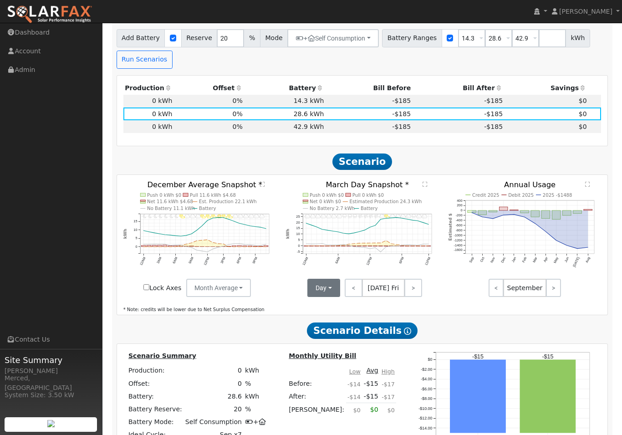
click at [333, 289] on button "Day" at bounding box center [323, 288] width 33 height 18
click at [332, 326] on link "Month Average" at bounding box center [339, 321] width 63 height 13
click at [428, 187] on icon "Invalid date - undefined Invalid date - MostlyCloudy Invalid date - Cloudy Inva…" at bounding box center [362, 235] width 153 height 109
click at [425, 187] on text "" at bounding box center [425, 184] width 5 height 6
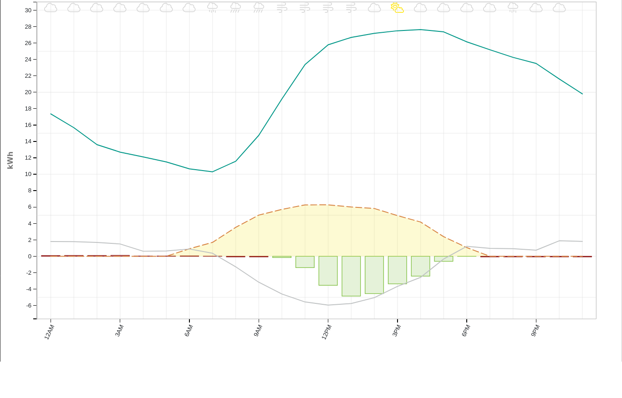
scroll to position [551, 0]
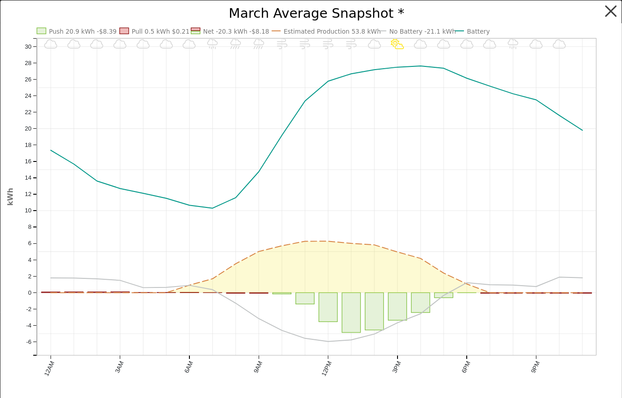
click at [613, 8] on button "button" at bounding box center [610, 11] width 17 height 17
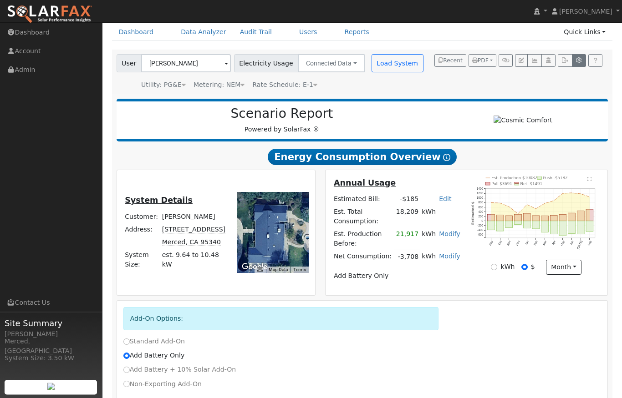
scroll to position [38, 0]
click at [578, 62] on icon "button" at bounding box center [579, 60] width 7 height 5
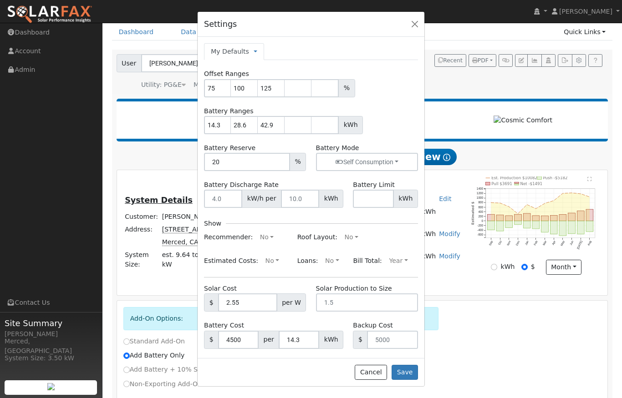
scroll to position [0, 0]
click at [265, 234] on button "No" at bounding box center [267, 237] width 24 height 15
click at [370, 374] on button "Cancel" at bounding box center [371, 372] width 32 height 15
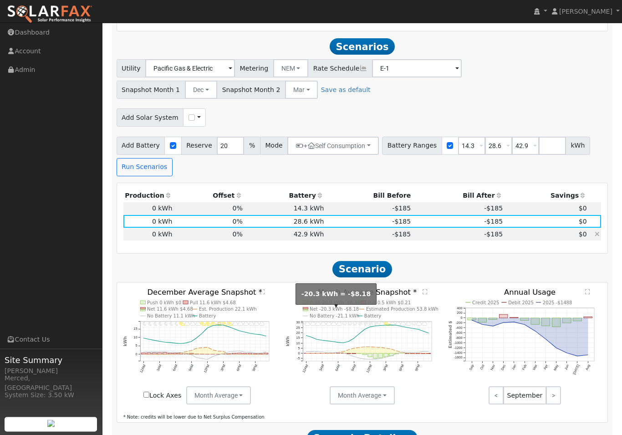
scroll to position [407, 0]
click at [425, 295] on text "" at bounding box center [425, 292] width 5 height 6
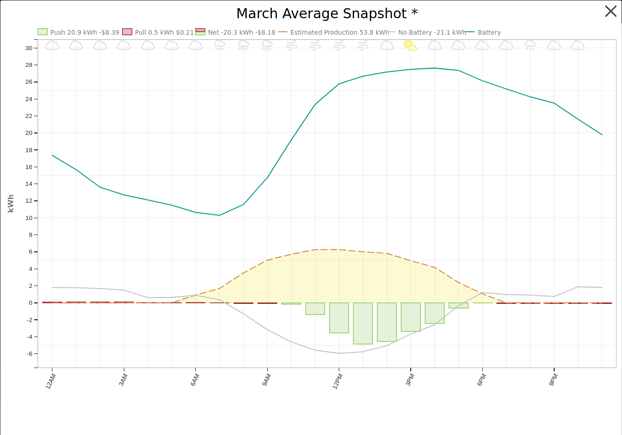
click at [611, 10] on button "button" at bounding box center [610, 11] width 17 height 17
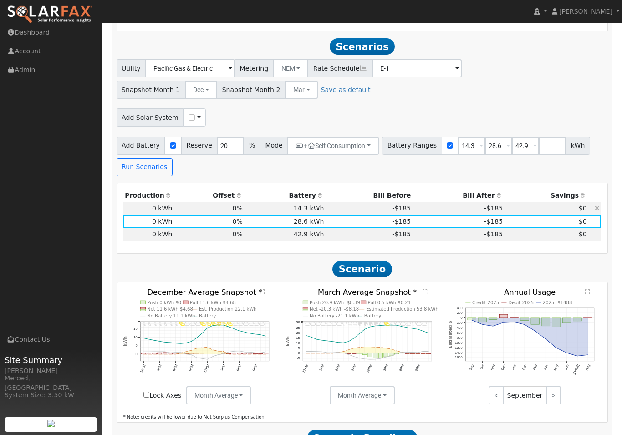
click at [275, 209] on td "14.3 kWh" at bounding box center [285, 208] width 82 height 13
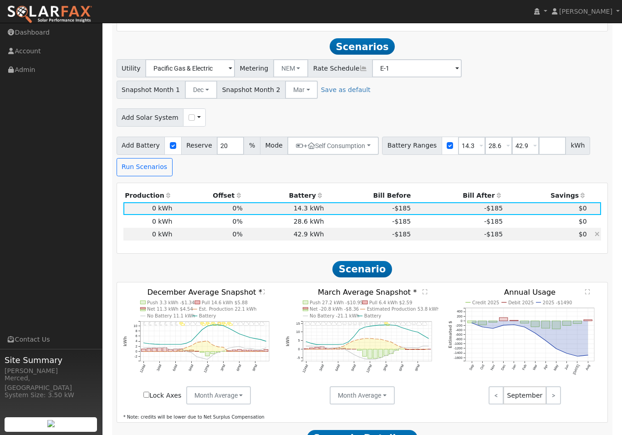
click at [365, 236] on td "-$185" at bounding box center [369, 234] width 87 height 13
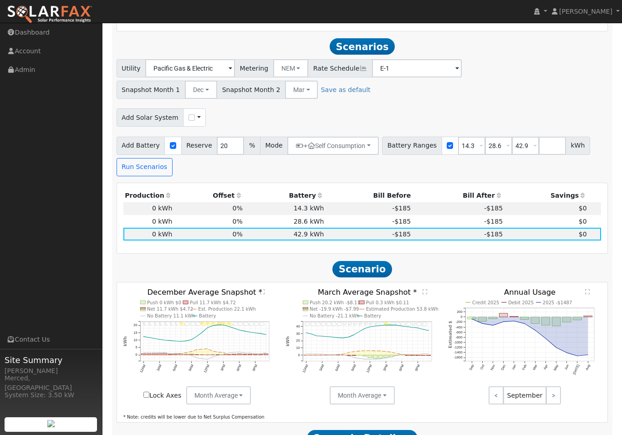
click at [262, 295] on text "" at bounding box center [262, 292] width 5 height 6
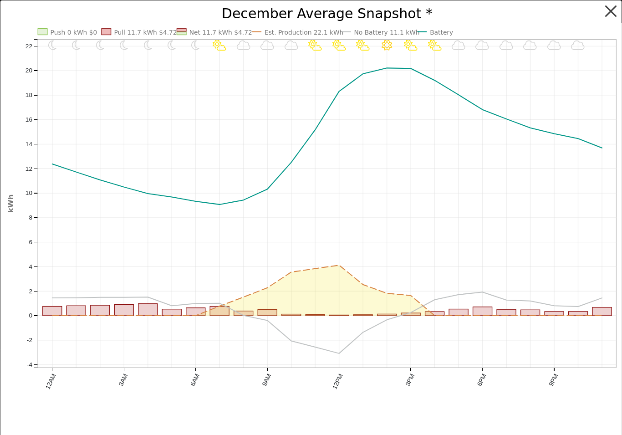
click at [612, 10] on button "button" at bounding box center [610, 11] width 17 height 17
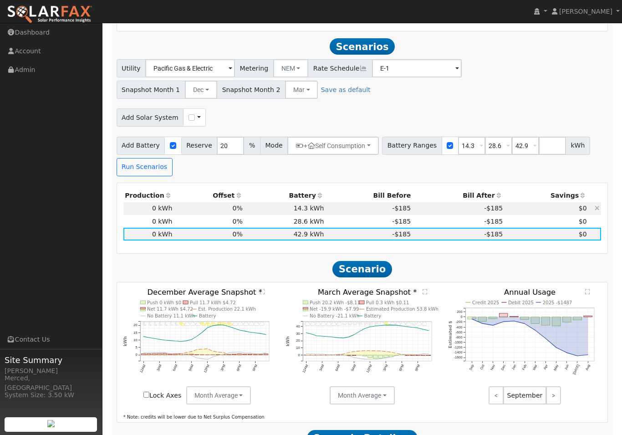
click at [310, 212] on td "14.3 kWh" at bounding box center [285, 208] width 82 height 13
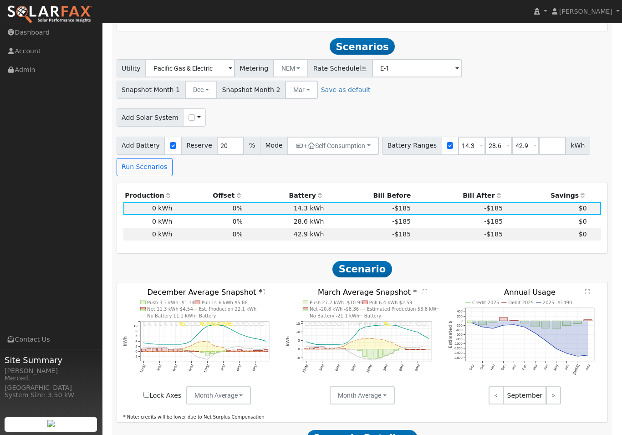
click at [263, 295] on text "" at bounding box center [262, 292] width 5 height 6
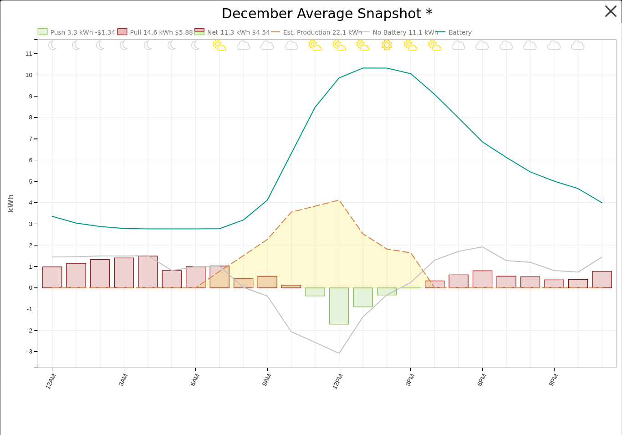
click at [616, 7] on button "button" at bounding box center [610, 11] width 17 height 17
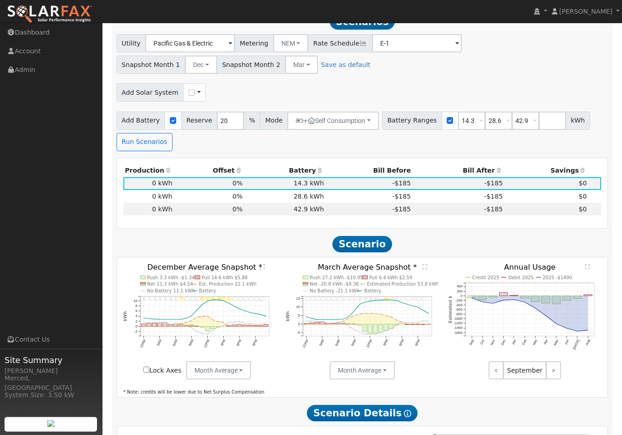
scroll to position [432, 0]
click at [424, 270] on text "" at bounding box center [425, 267] width 5 height 6
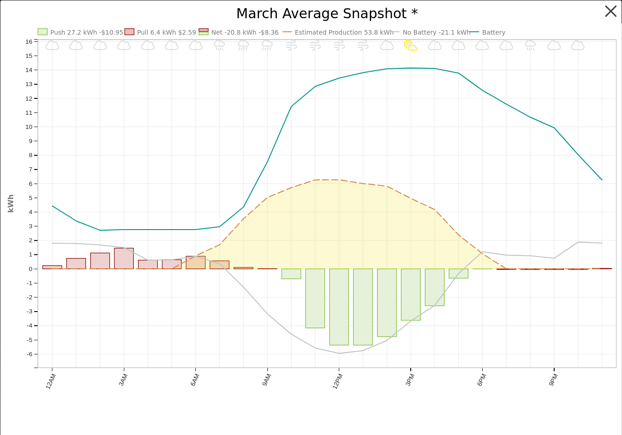
click at [614, 7] on button "button" at bounding box center [610, 11] width 17 height 17
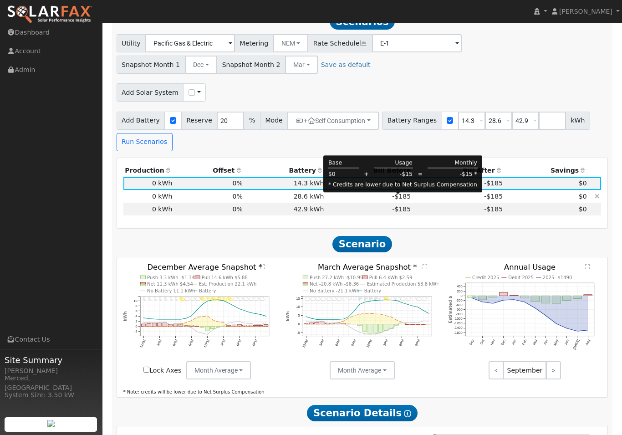
click at [392, 200] on span "-$185" at bounding box center [401, 196] width 19 height 7
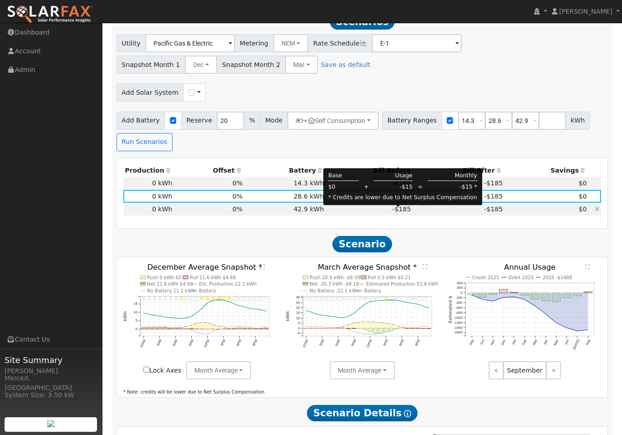
click at [392, 213] on span "-$185" at bounding box center [401, 208] width 19 height 7
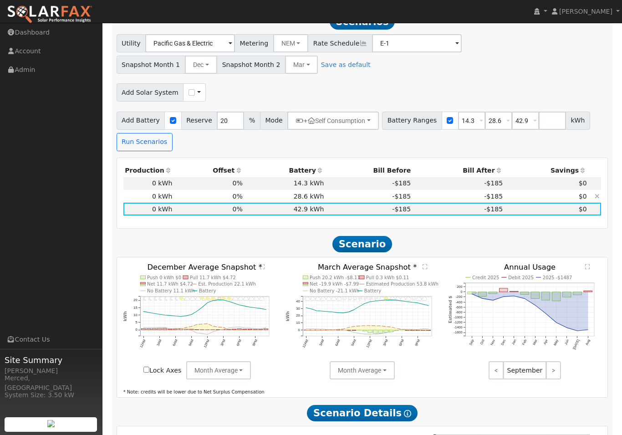
click at [293, 198] on td "28.6 kWh" at bounding box center [285, 196] width 82 height 13
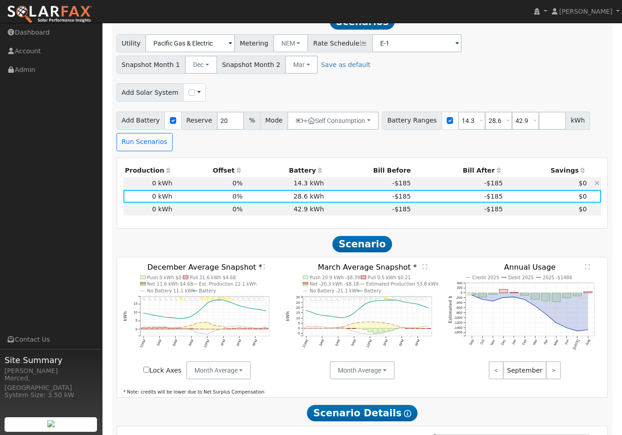
click at [299, 188] on td "14.3 kWh" at bounding box center [285, 183] width 82 height 13
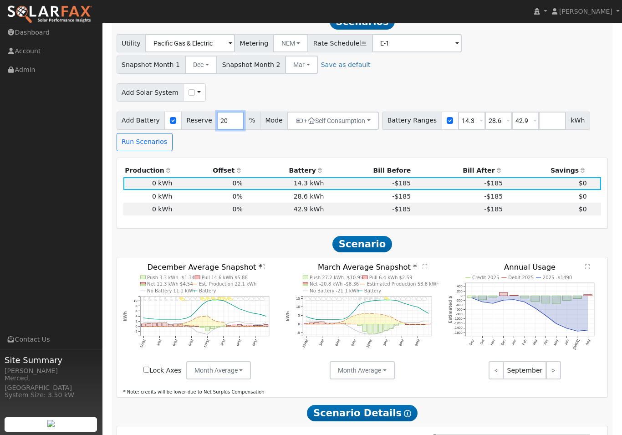
click at [227, 123] on input "20" at bounding box center [230, 121] width 27 height 18
type input "2"
type input "0"
click at [235, 148] on div "Add Battery Reserve 0 % Mode + Self Consumption Self Consumption Peak Savings B…" at bounding box center [362, 129] width 495 height 43
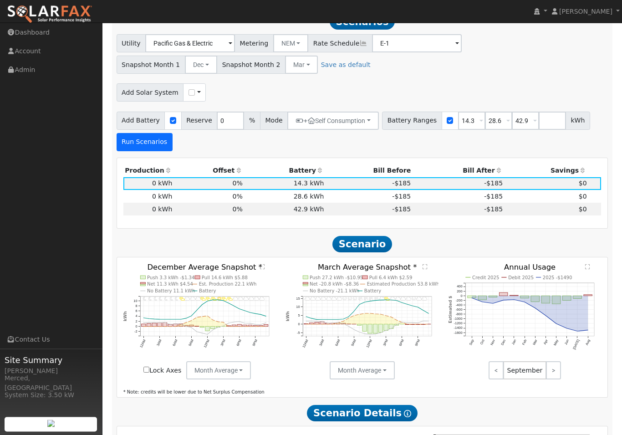
click at [156, 145] on button "Run Scenarios" at bounding box center [145, 142] width 56 height 18
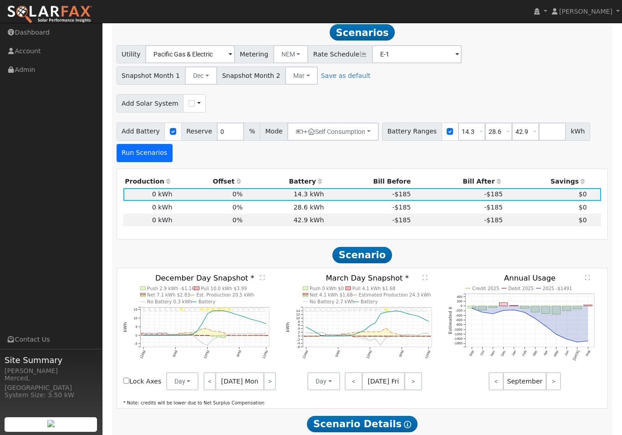
scroll to position [421, 0]
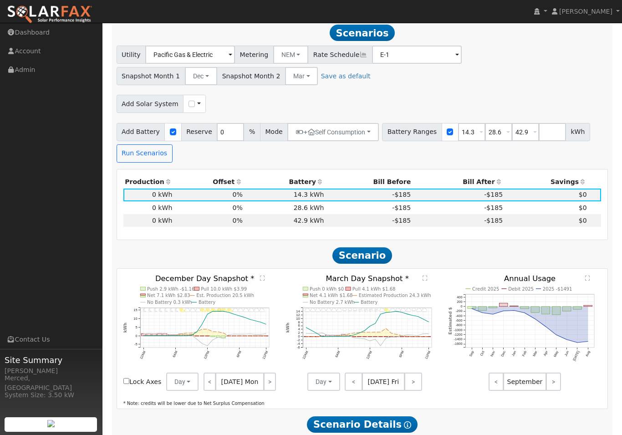
click at [263, 281] on text "" at bounding box center [262, 278] width 5 height 6
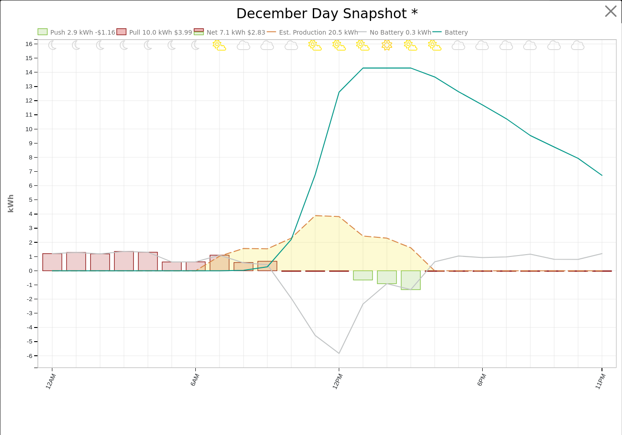
click at [610, 10] on button "button" at bounding box center [610, 11] width 17 height 17
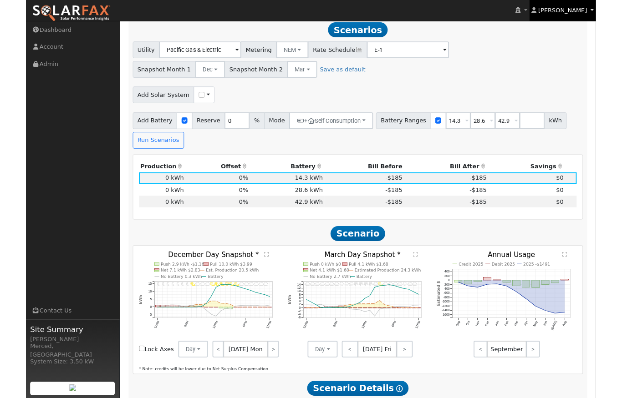
scroll to position [457, 0]
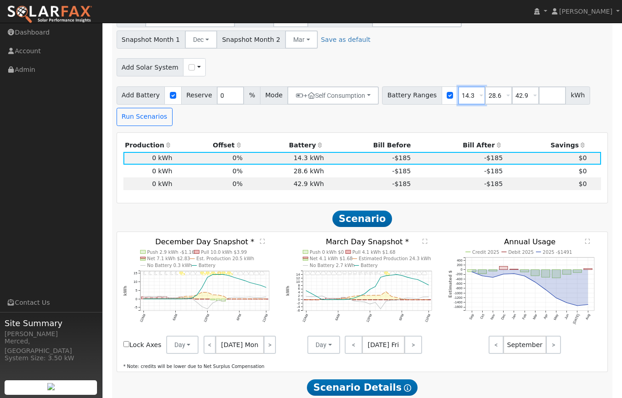
click at [471, 98] on input "14.3" at bounding box center [471, 96] width 27 height 18
type input "11.4"
click at [492, 97] on input "28.6" at bounding box center [498, 96] width 27 height 18
type input "22.8"
click at [519, 96] on input "42.9" at bounding box center [525, 96] width 27 height 18
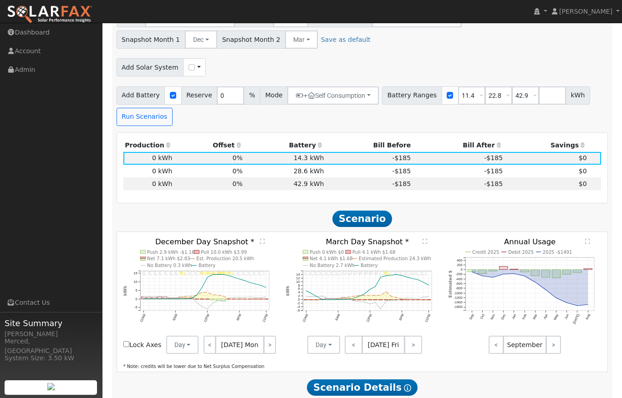
click at [519, 98] on html "[PERSON_NAME] [PERSON_NAME] Profile My Company Help Center Terms Of Service See…" at bounding box center [311, 161] width 622 height 1236
click at [520, 98] on input "42.9" at bounding box center [525, 96] width 27 height 18
type input "4"
type input "34.3"
click at [537, 64] on div "Add Solar System Use CSV Data" at bounding box center [362, 65] width 495 height 21
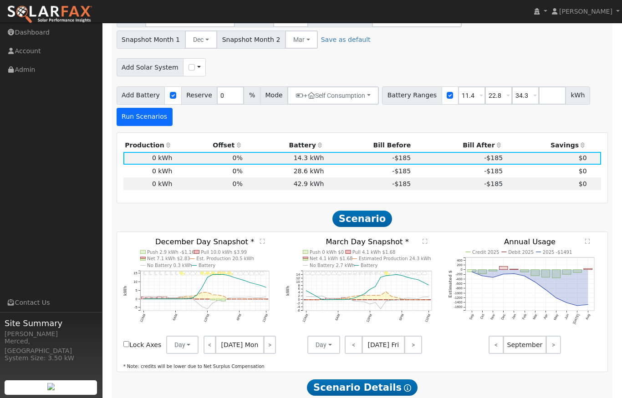
click at [154, 119] on button "Run Scenarios" at bounding box center [145, 117] width 56 height 18
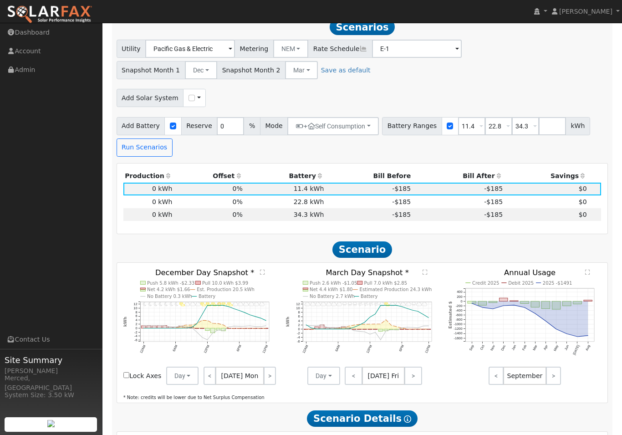
scroll to position [430, 0]
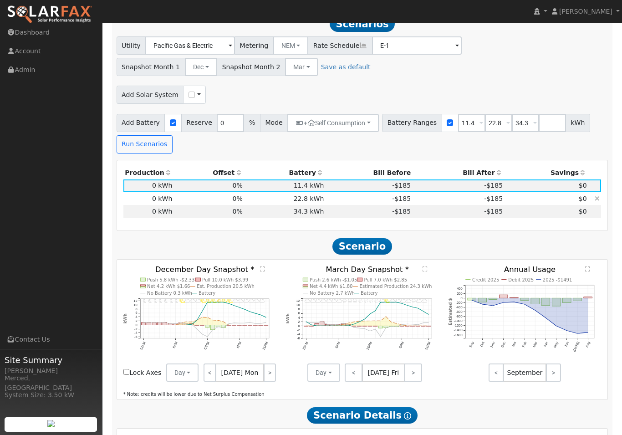
click at [272, 203] on td "22.8 kWh" at bounding box center [285, 198] width 82 height 13
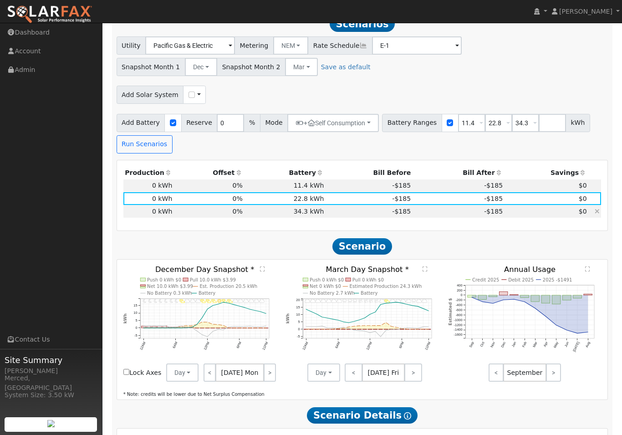
click at [269, 216] on td "34.3 kWh" at bounding box center [285, 211] width 82 height 13
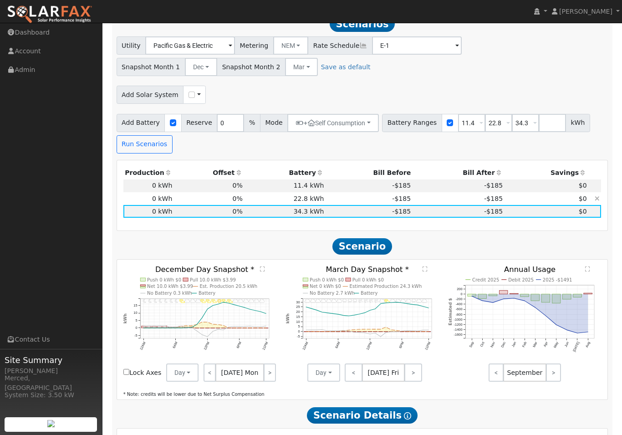
click at [272, 204] on td "22.8 kWh" at bounding box center [285, 198] width 82 height 13
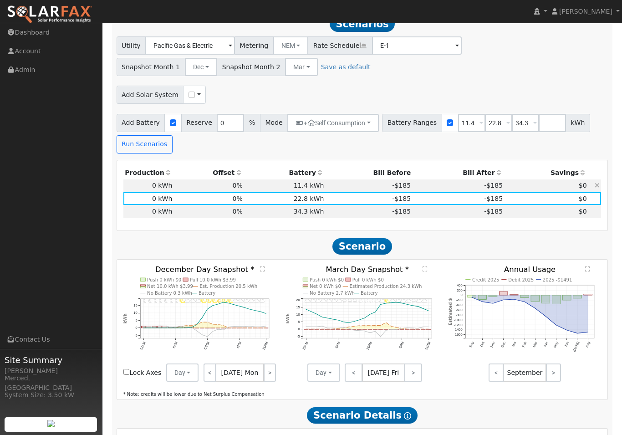
click at [275, 192] on td "11.4 kWh" at bounding box center [285, 185] width 82 height 13
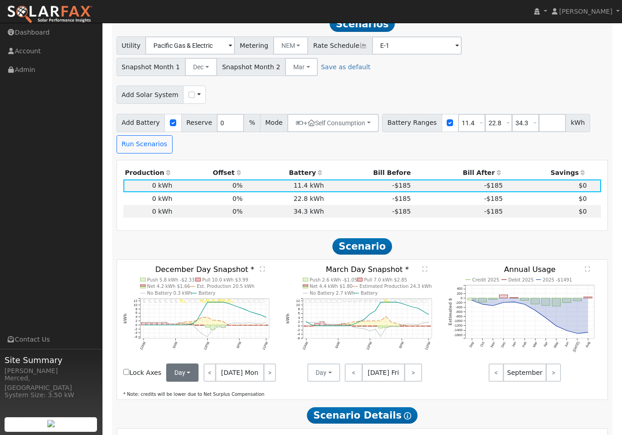
click at [199, 371] on button "Day" at bounding box center [182, 372] width 33 height 18
click at [230, 398] on link "Month Average" at bounding box center [198, 405] width 63 height 13
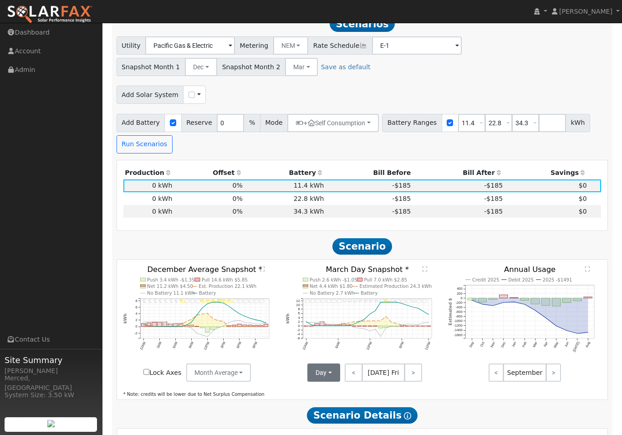
click at [328, 374] on button "Day" at bounding box center [323, 372] width 33 height 18
click at [323, 398] on link "Month Average" at bounding box center [339, 405] width 63 height 13
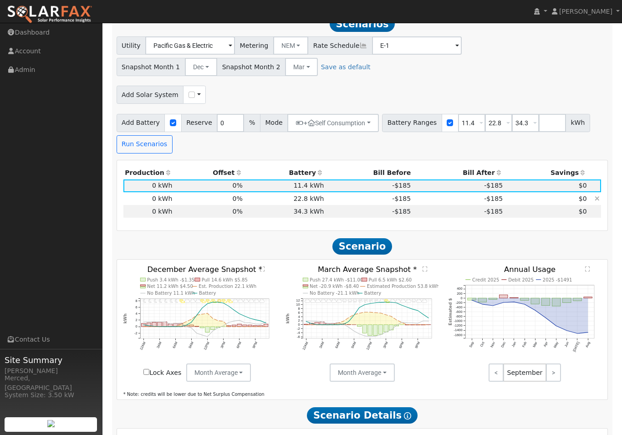
click at [279, 202] on td "22.8 kWh" at bounding box center [285, 198] width 82 height 13
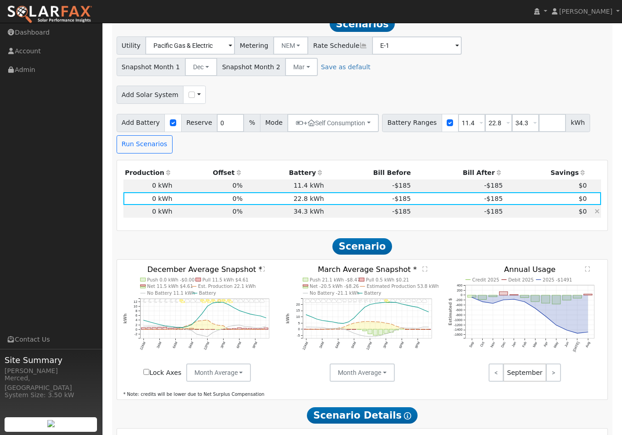
click at [279, 215] on td "34.3 kWh" at bounding box center [285, 211] width 82 height 13
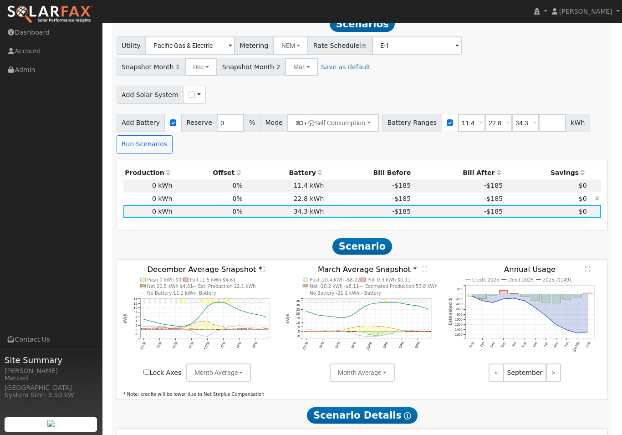
click at [275, 203] on td "22.8 kWh" at bounding box center [285, 198] width 82 height 13
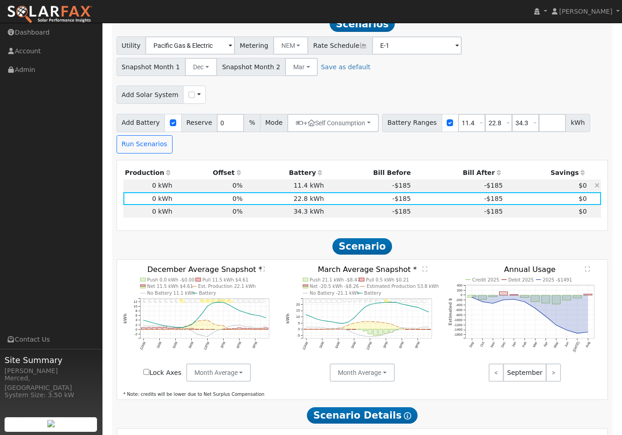
click at [279, 191] on td "11.4 kWh" at bounding box center [285, 185] width 82 height 13
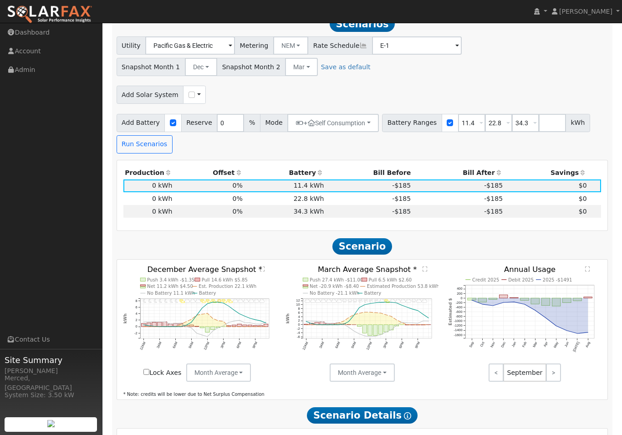
click at [262, 272] on text "" at bounding box center [262, 269] width 5 height 6
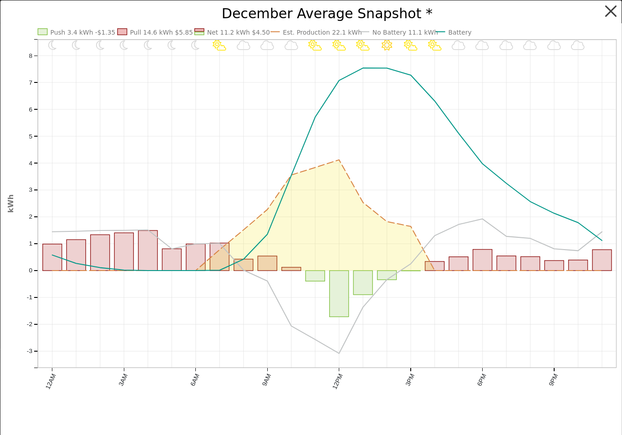
click at [613, 9] on button "button" at bounding box center [610, 11] width 17 height 17
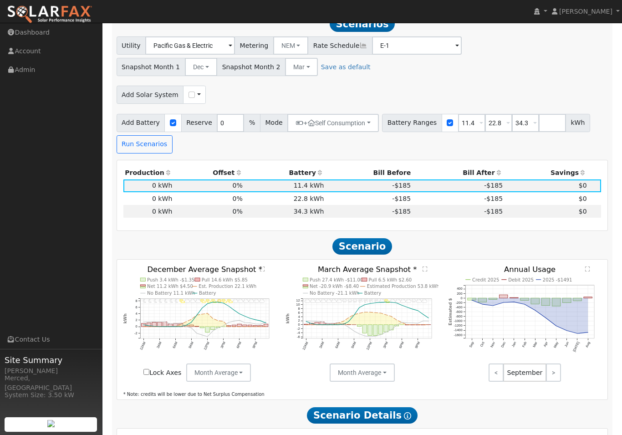
click at [425, 272] on text "" at bounding box center [425, 269] width 5 height 6
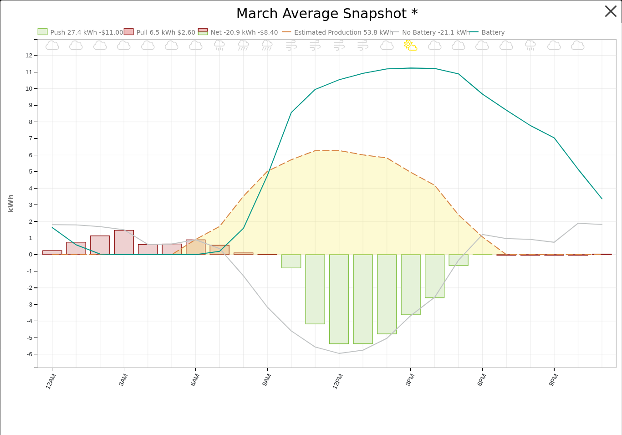
click at [615, 7] on button "button" at bounding box center [610, 11] width 17 height 17
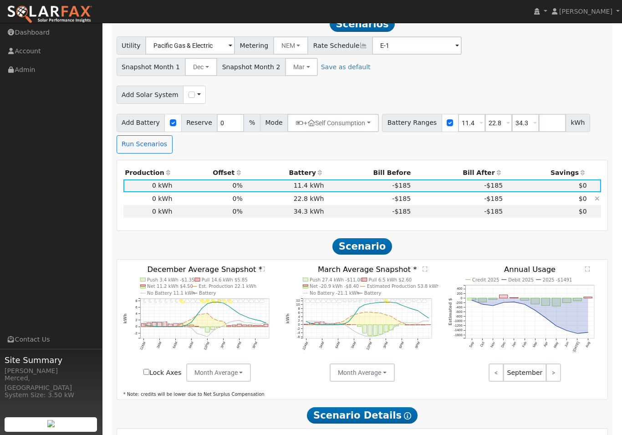
click at [341, 202] on td "-$185" at bounding box center [369, 198] width 87 height 13
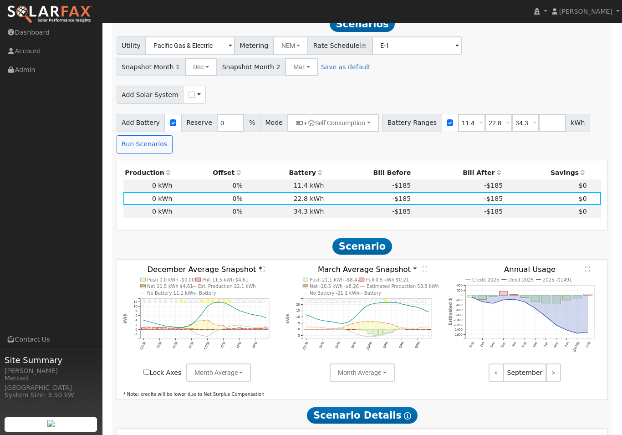
click at [263, 271] on text "" at bounding box center [262, 269] width 5 height 6
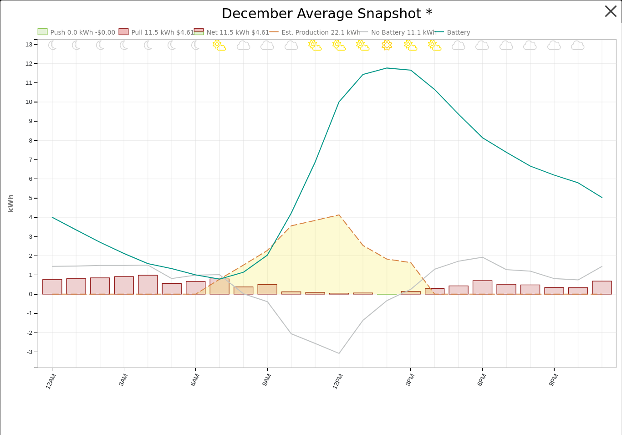
click at [616, 7] on button "button" at bounding box center [610, 11] width 17 height 17
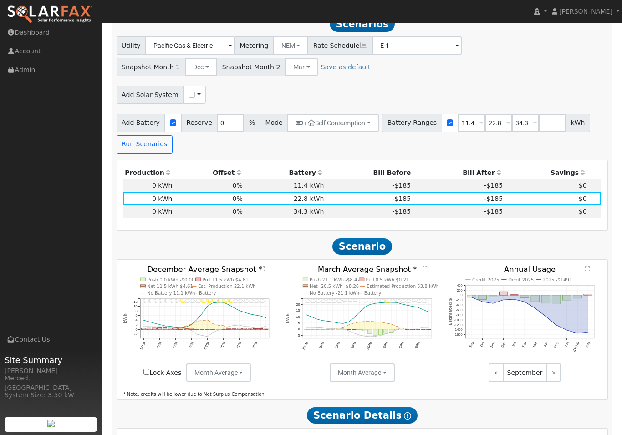
click at [426, 272] on text "" at bounding box center [425, 269] width 5 height 6
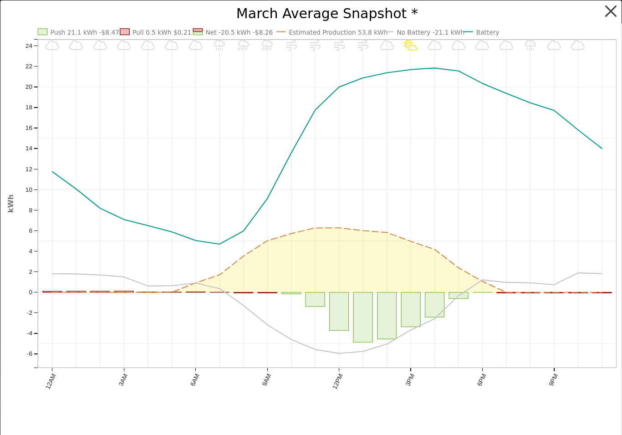
click at [612, 12] on button "button" at bounding box center [610, 11] width 17 height 17
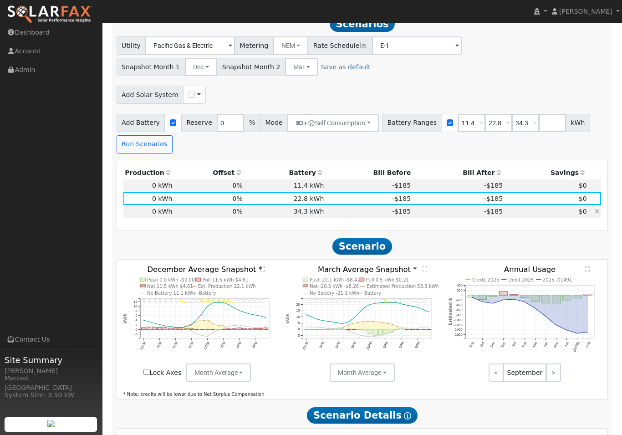
click at [307, 217] on td "34.3 kWh" at bounding box center [285, 211] width 82 height 13
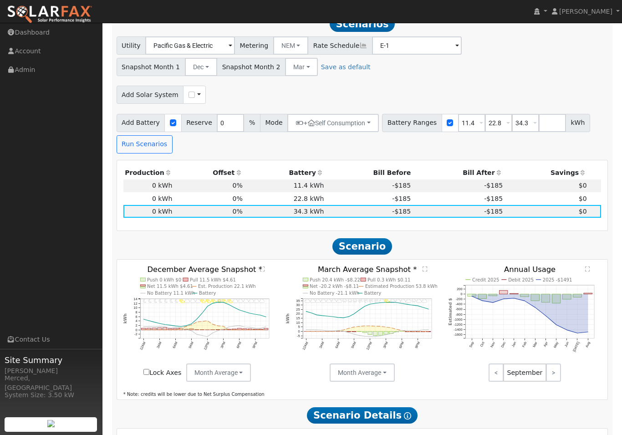
click at [262, 271] on text "" at bounding box center [262, 269] width 5 height 6
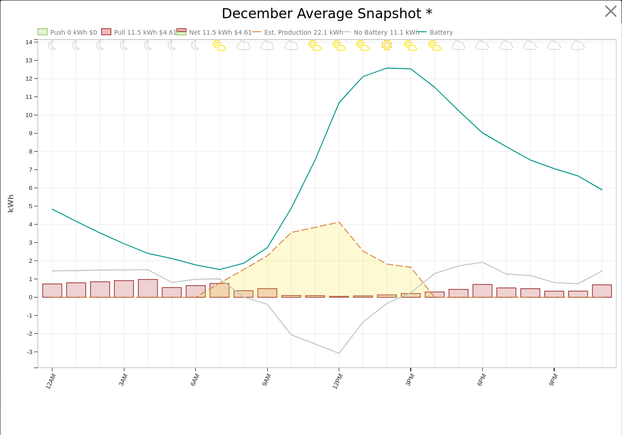
click at [619, 1] on div "Invalid date - undefined Invalid date - MostlyCloudy Invalid date - MostlyCloud…" at bounding box center [310, 224] width 621 height 448
click at [618, 10] on button "button" at bounding box center [610, 11] width 17 height 17
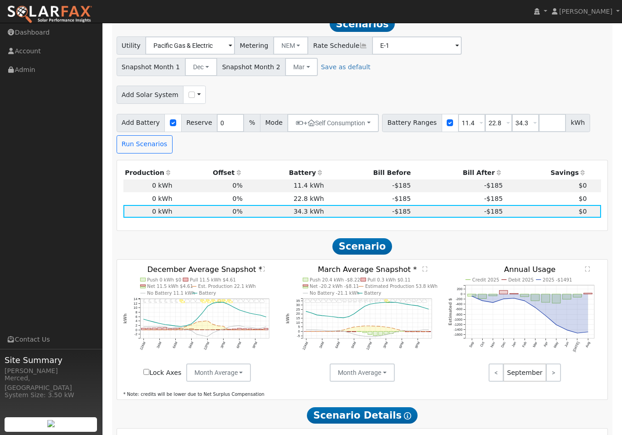
click at [424, 272] on text "" at bounding box center [425, 269] width 5 height 6
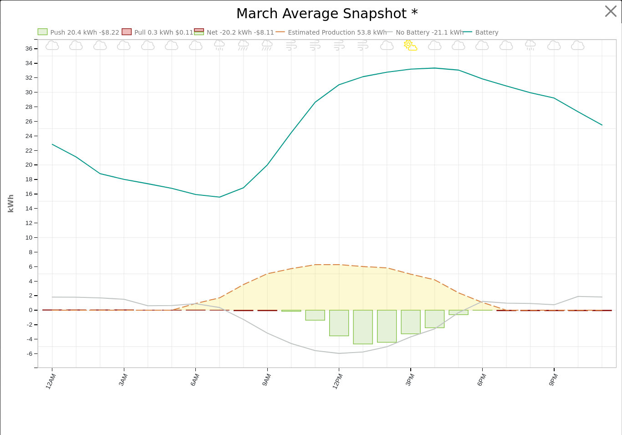
click at [619, 4] on div "Invalid date - undefined Invalid date - MostlyCloudy Invalid date - Cloudy Inva…" at bounding box center [310, 224] width 621 height 448
click at [618, 3] on button "button" at bounding box center [610, 11] width 17 height 17
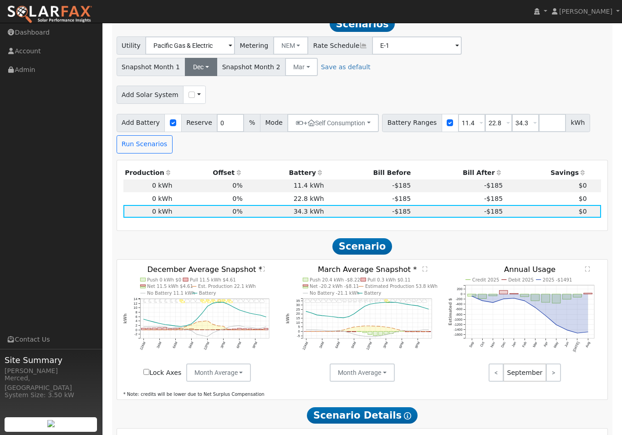
click at [204, 70] on button "Dec" at bounding box center [201, 67] width 33 height 18
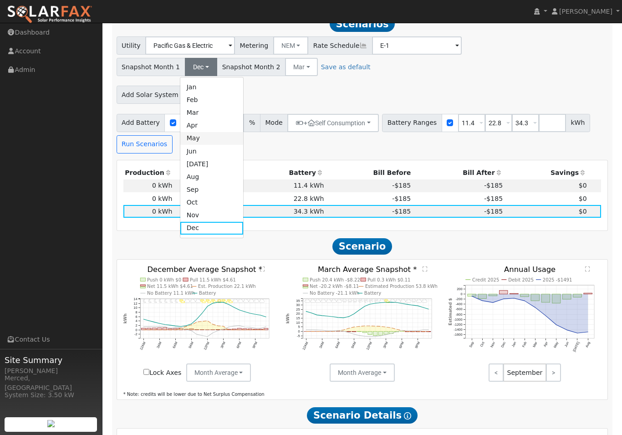
click at [203, 143] on link "May" at bounding box center [211, 138] width 63 height 13
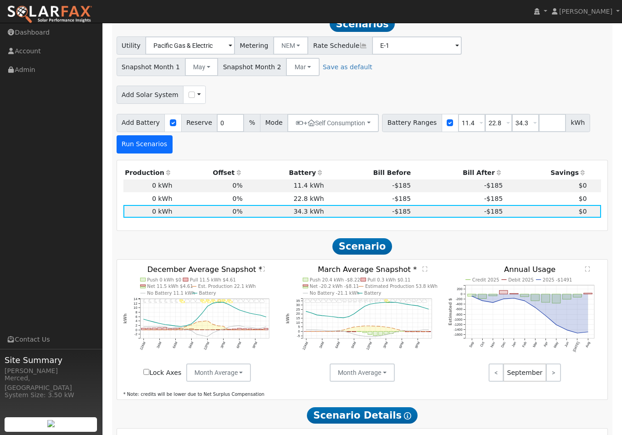
click at [154, 145] on button "Run Scenarios" at bounding box center [145, 144] width 56 height 18
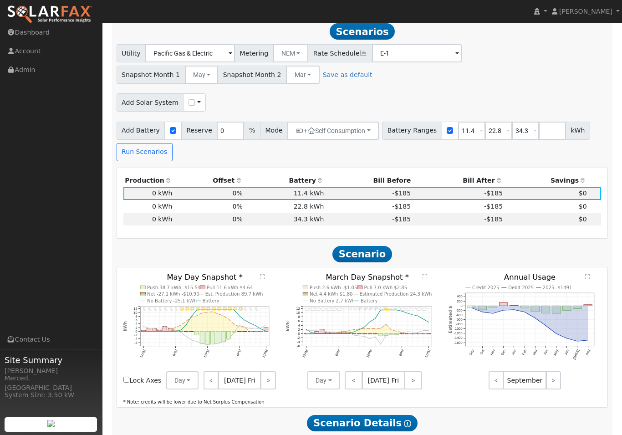
scroll to position [421, 0]
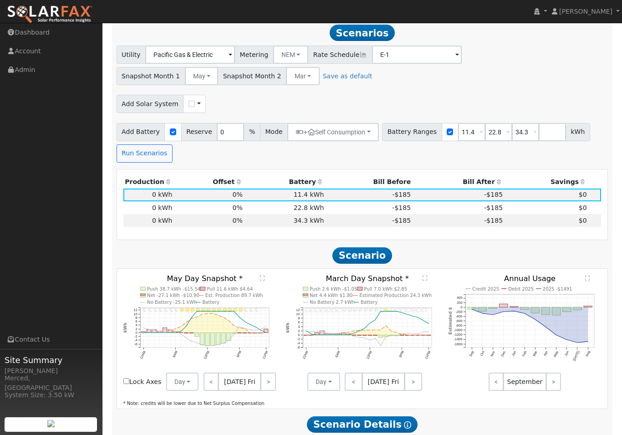
click at [264, 281] on text "" at bounding box center [262, 278] width 5 height 6
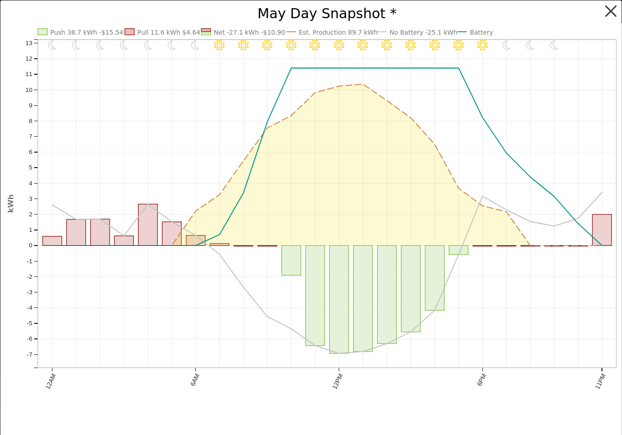
click at [613, 8] on button "button" at bounding box center [610, 11] width 17 height 17
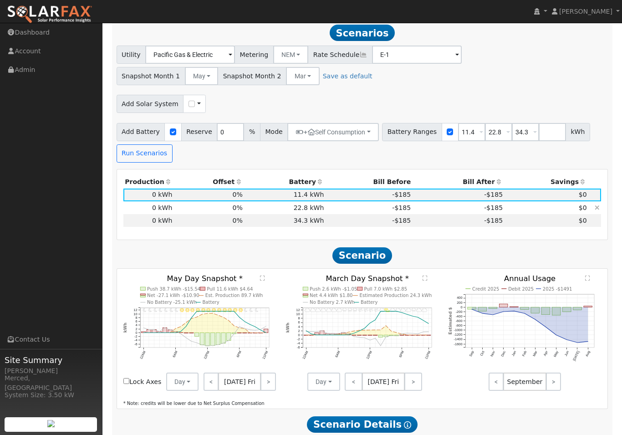
click at [252, 211] on td "22.8 kWh" at bounding box center [285, 207] width 82 height 13
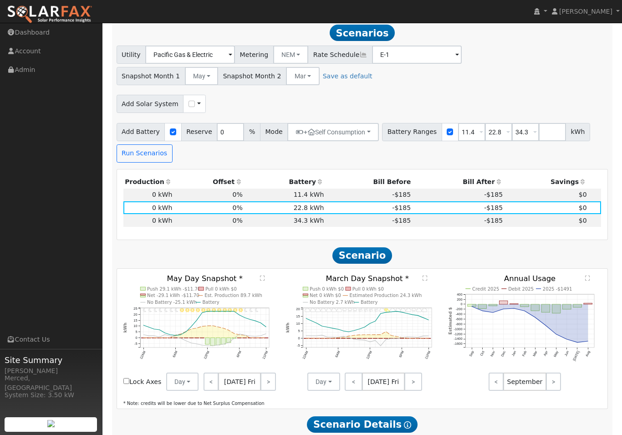
click at [264, 280] on text "" at bounding box center [262, 278] width 5 height 6
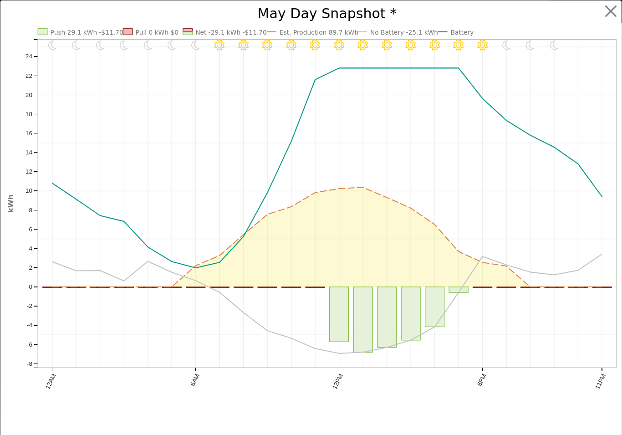
click at [615, 7] on button "button" at bounding box center [610, 11] width 17 height 17
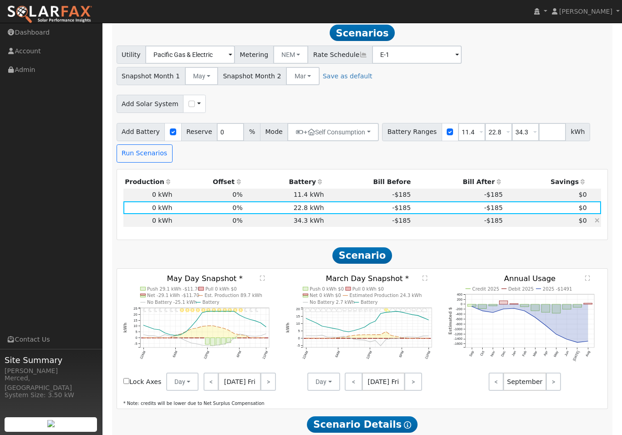
click at [319, 224] on td "34.3 kWh" at bounding box center [285, 220] width 82 height 13
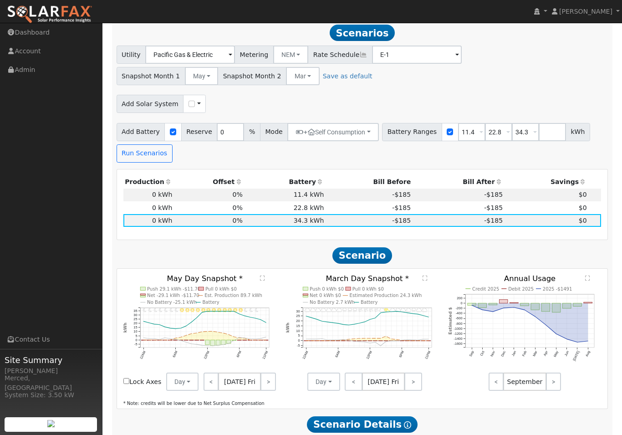
click at [263, 281] on text "" at bounding box center [262, 278] width 5 height 6
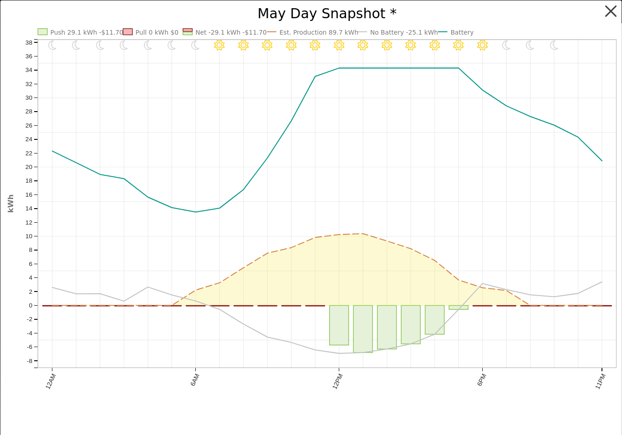
click at [613, 8] on button "button" at bounding box center [610, 11] width 17 height 17
